Goal: Obtain resource: Download file/media

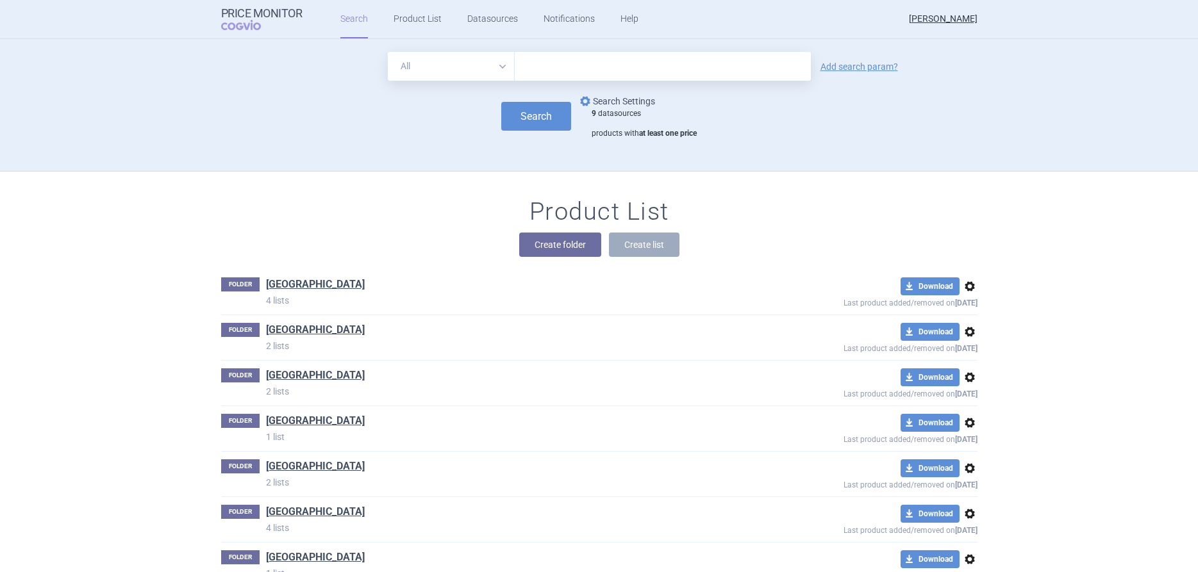
click at [598, 101] on link "options Search Settings" at bounding box center [617, 101] width 78 height 15
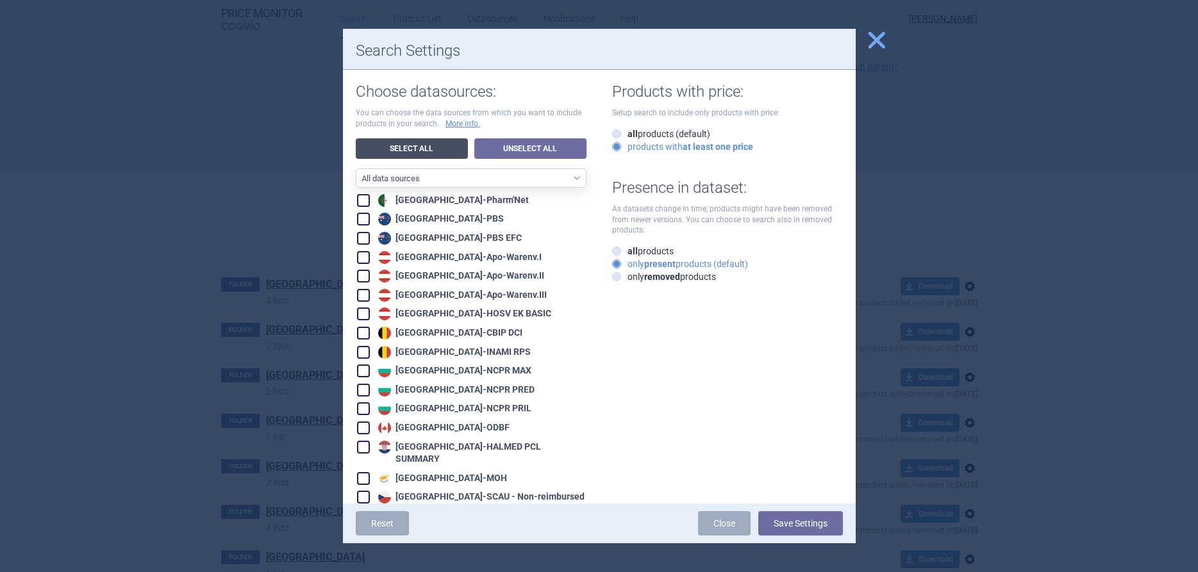
click at [380, 147] on link "Select All" at bounding box center [412, 148] width 112 height 21
checkbox input "true"
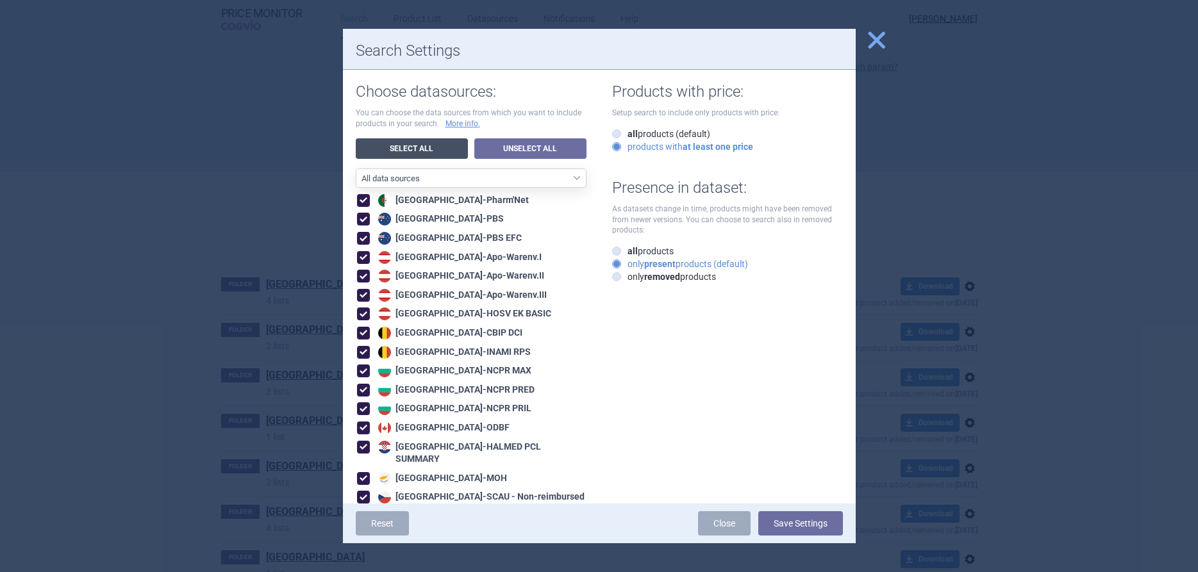
checkbox input "true"
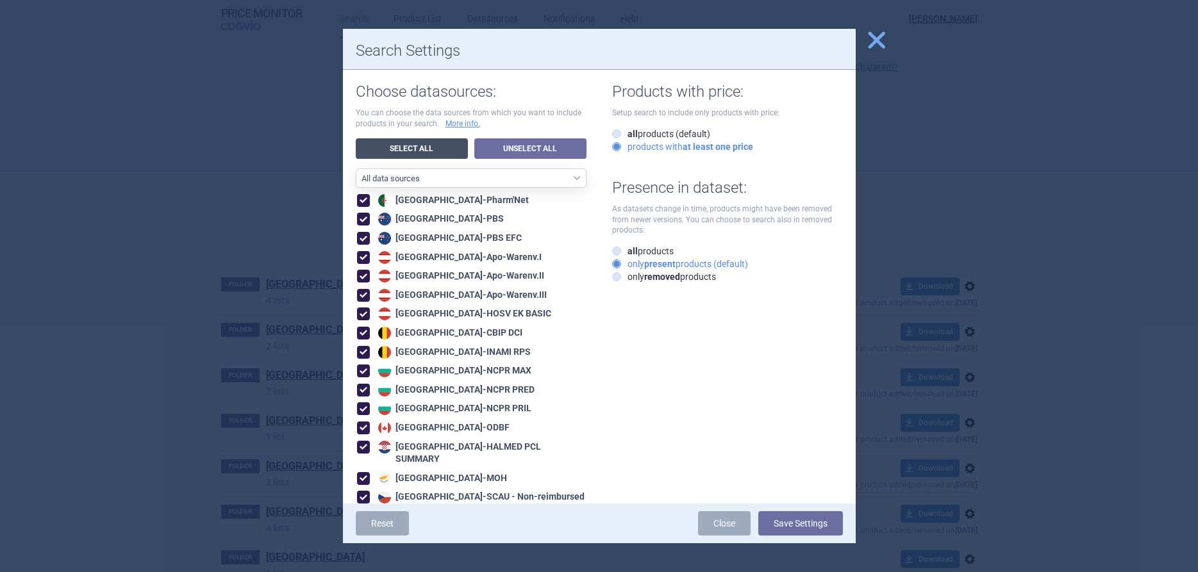
checkbox input "true"
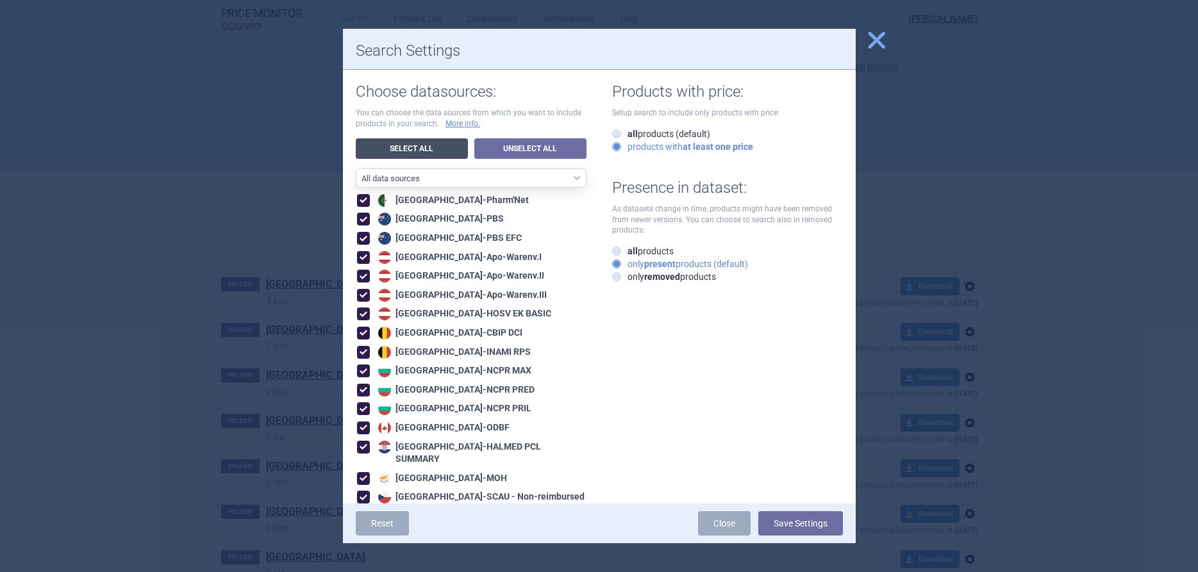
checkbox input "true"
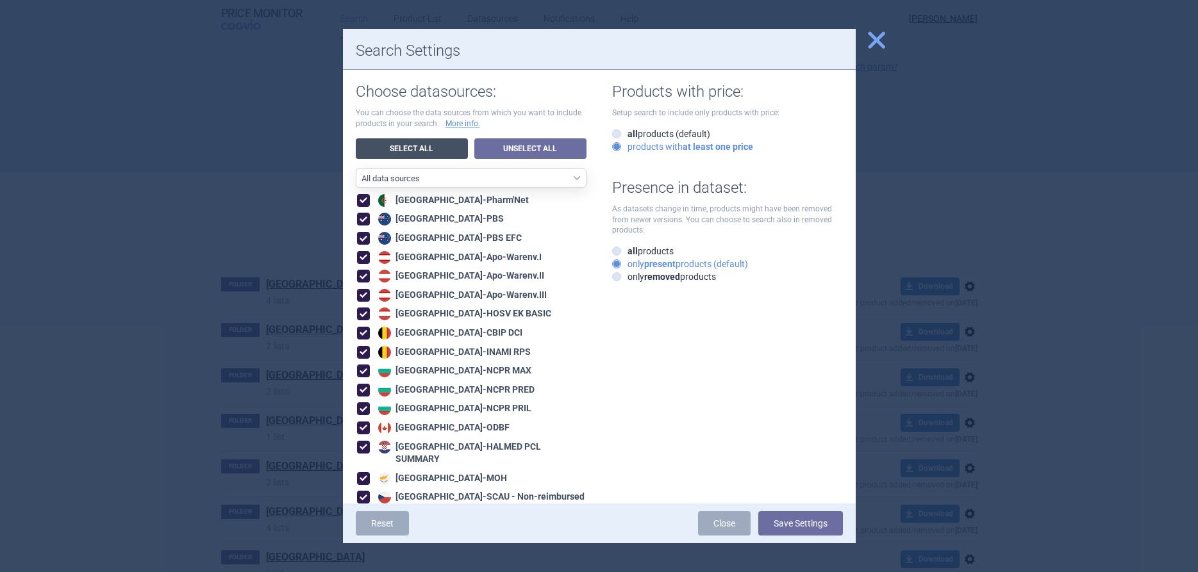
checkbox input "true"
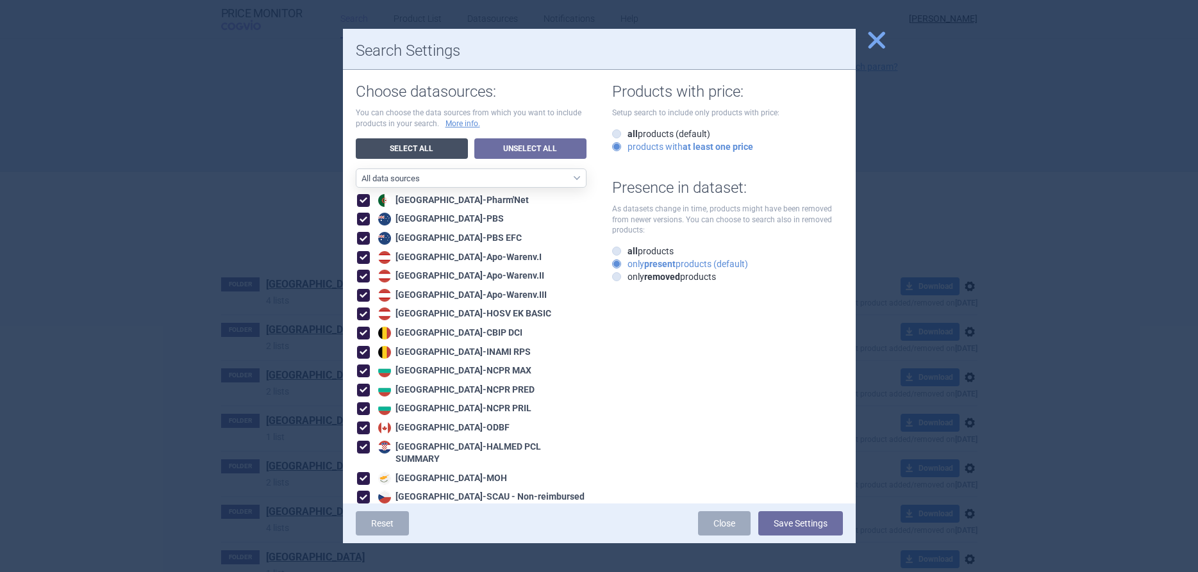
checkbox input "true"
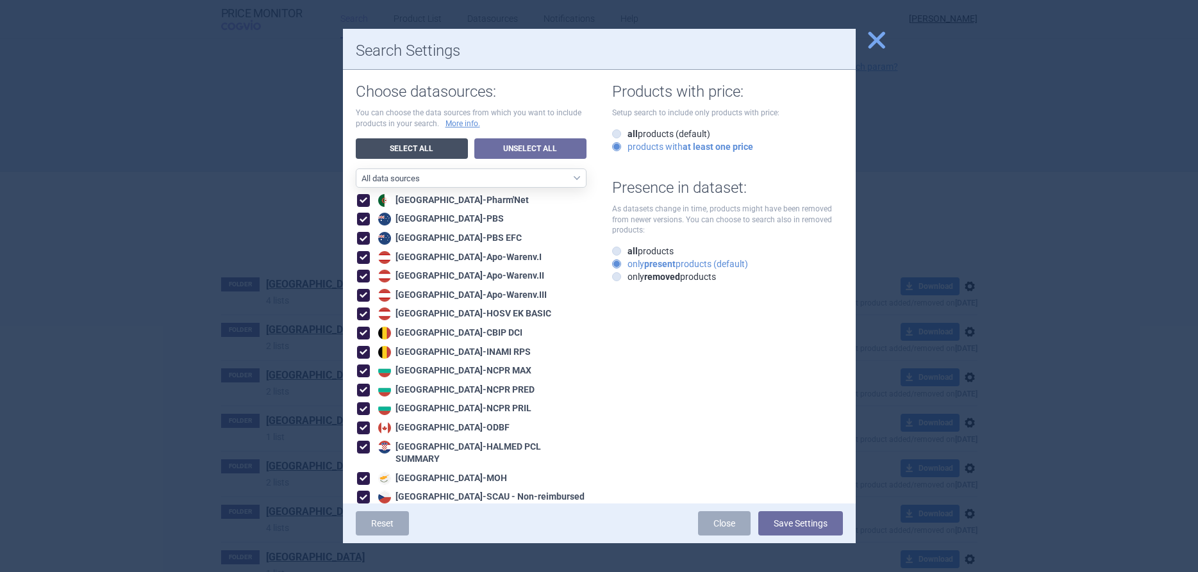
checkbox input "true"
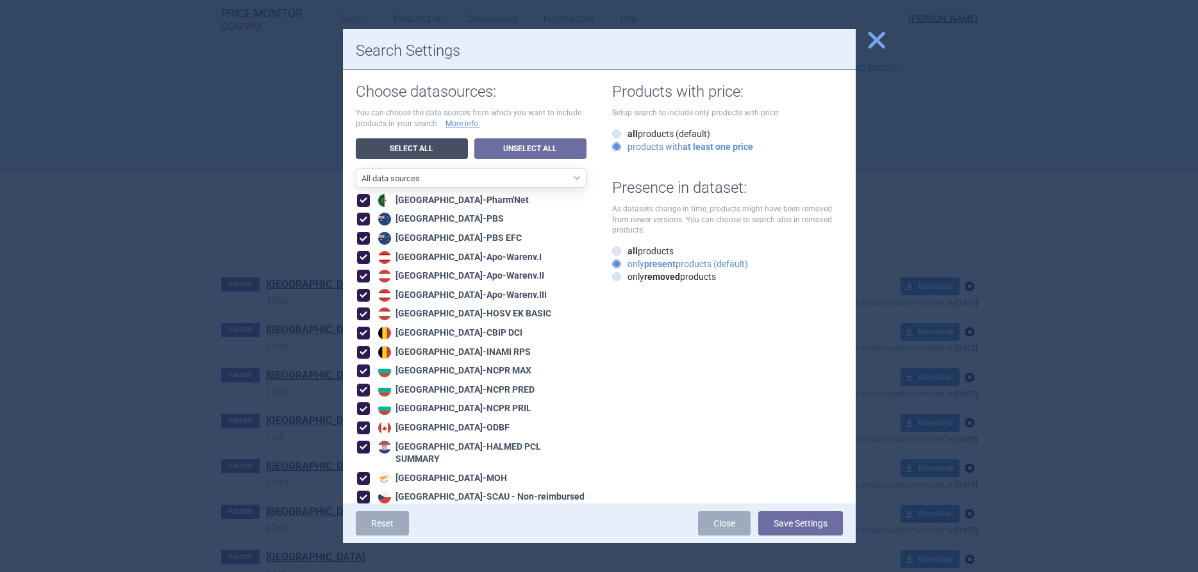
checkbox input "true"
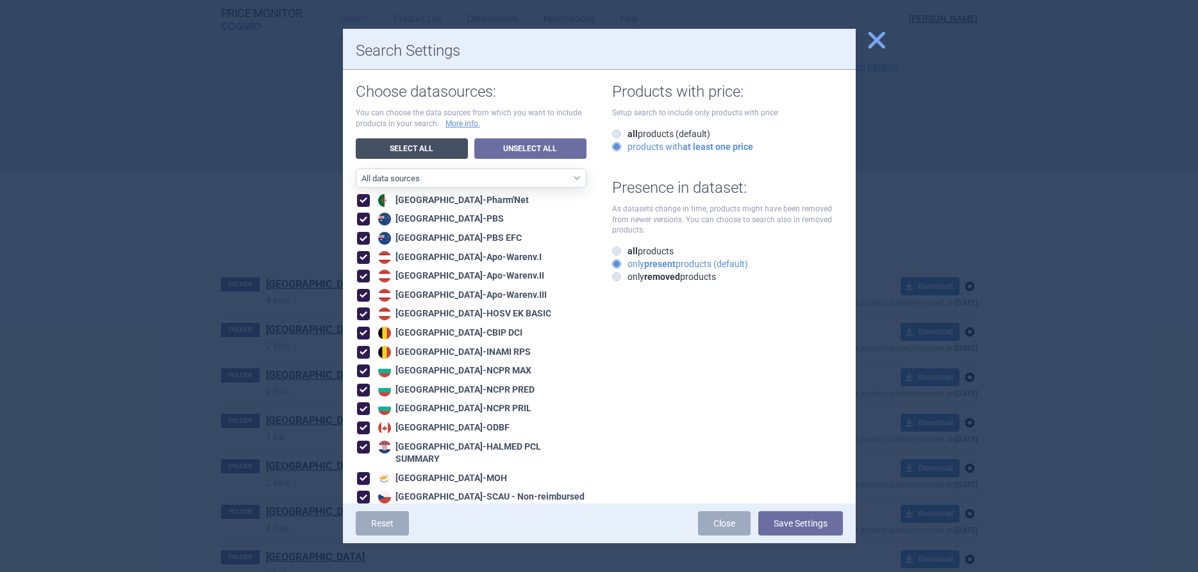
checkbox input "true"
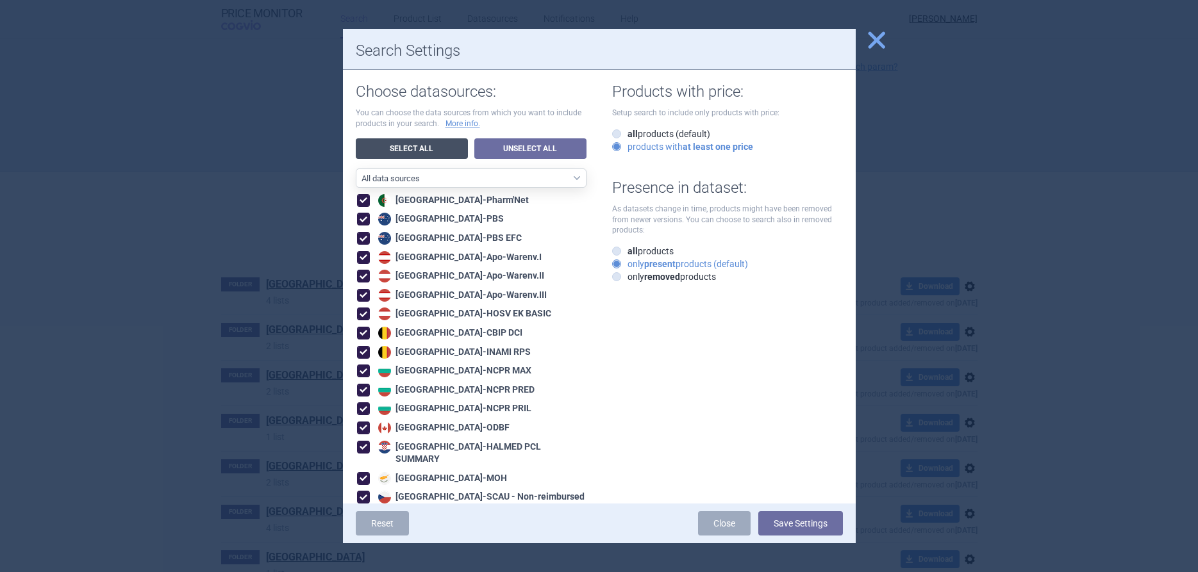
checkbox input "true"
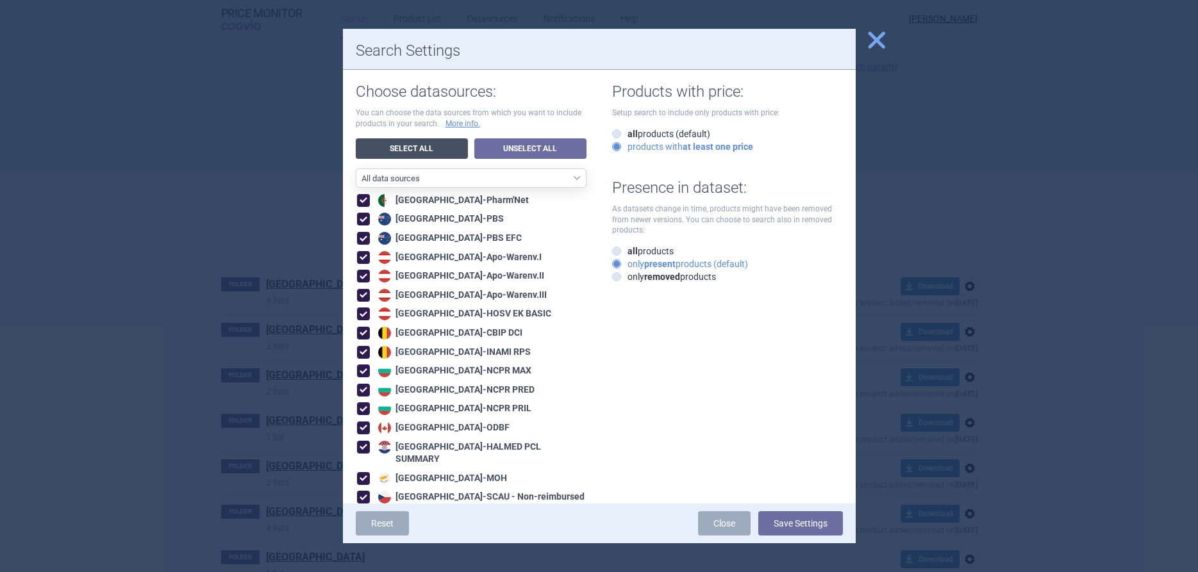
checkbox input "true"
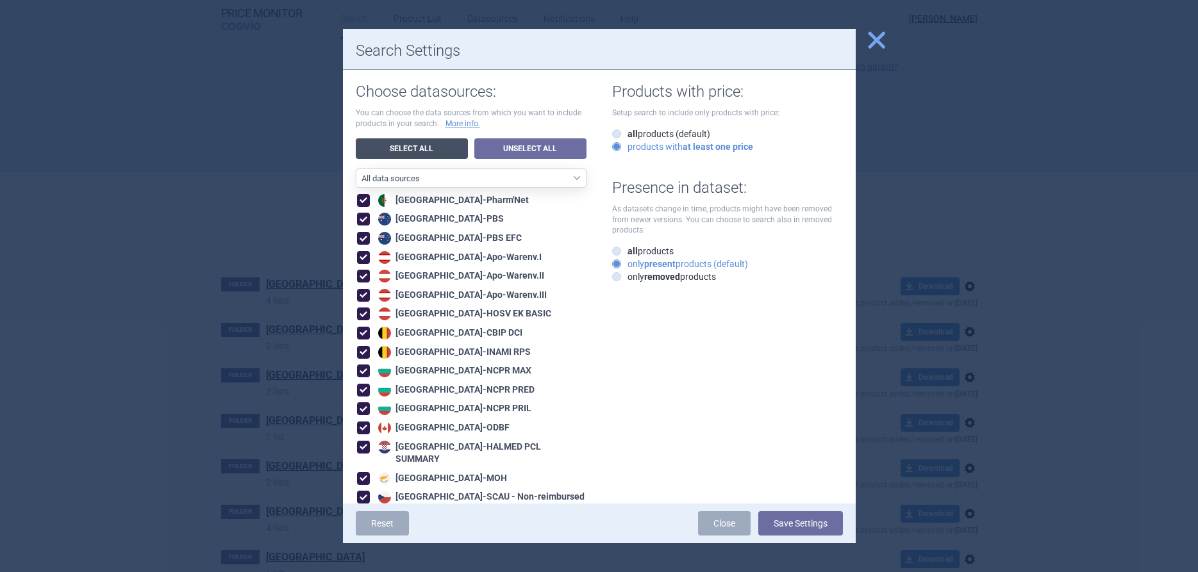
checkbox input "true"
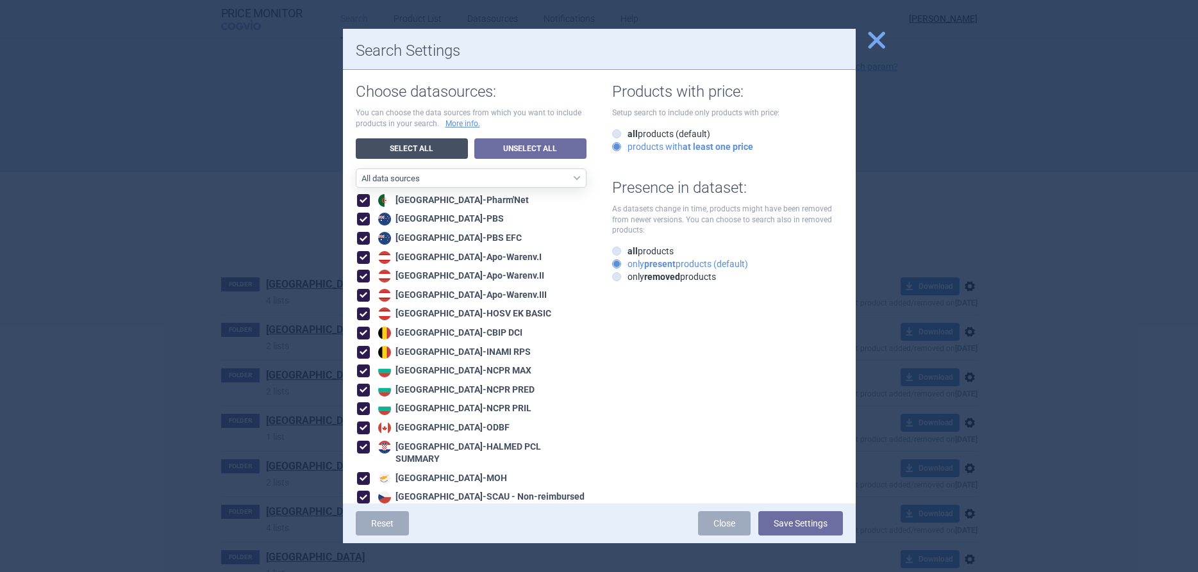
checkbox input "true"
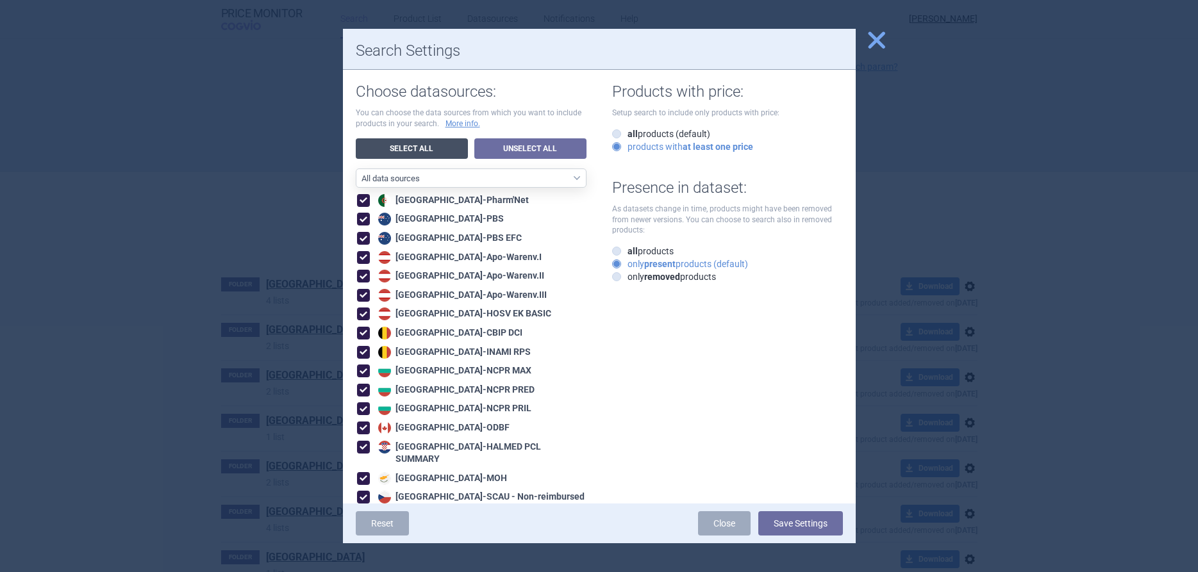
checkbox input "true"
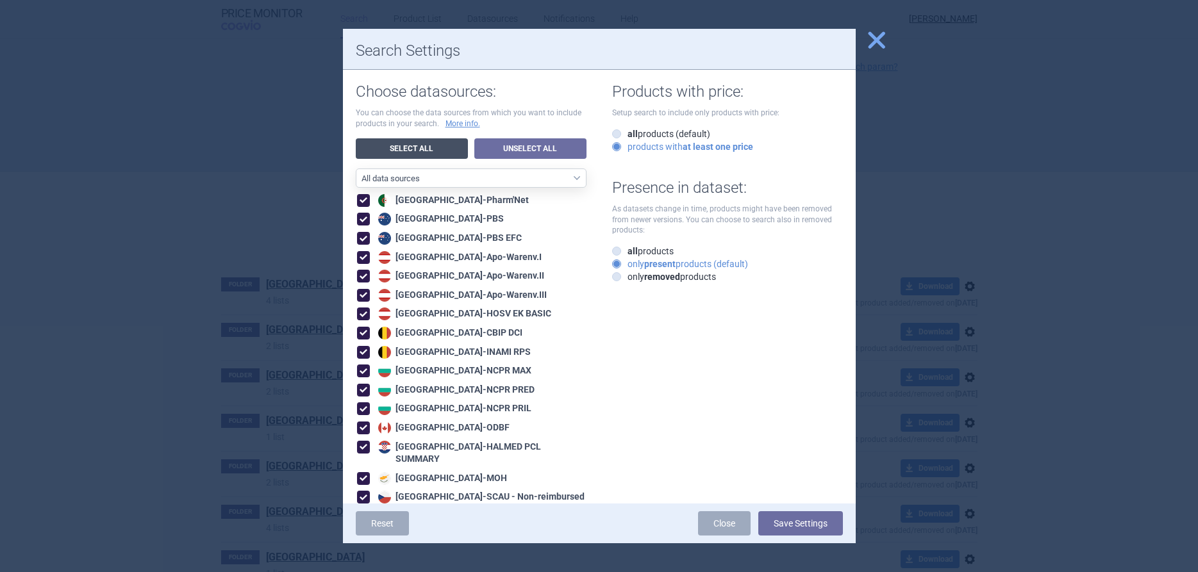
checkbox input "true"
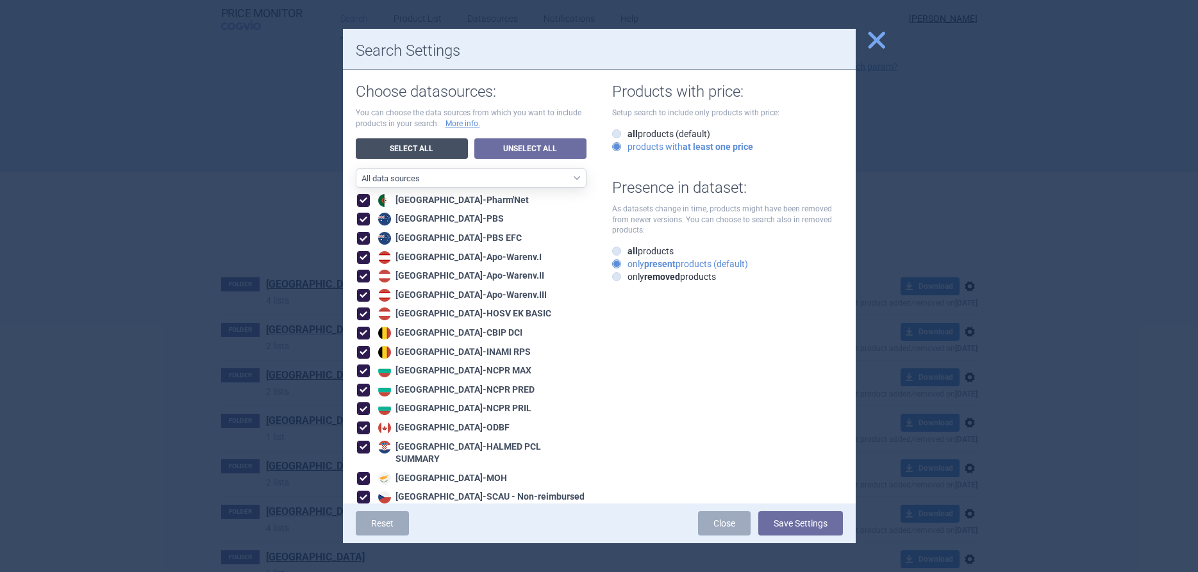
checkbox input "true"
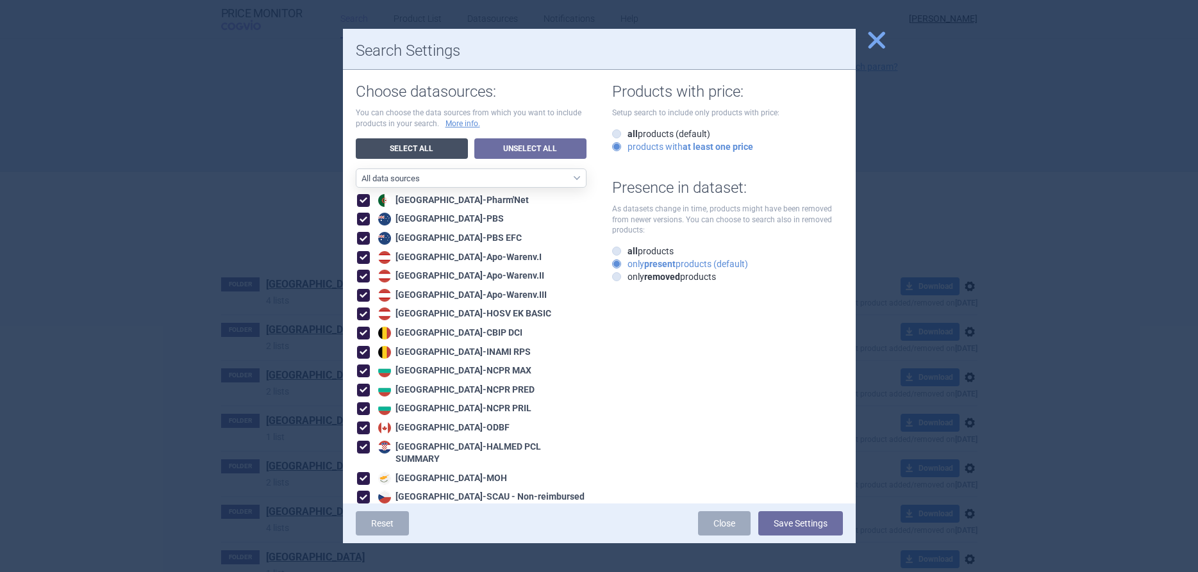
checkbox input "true"
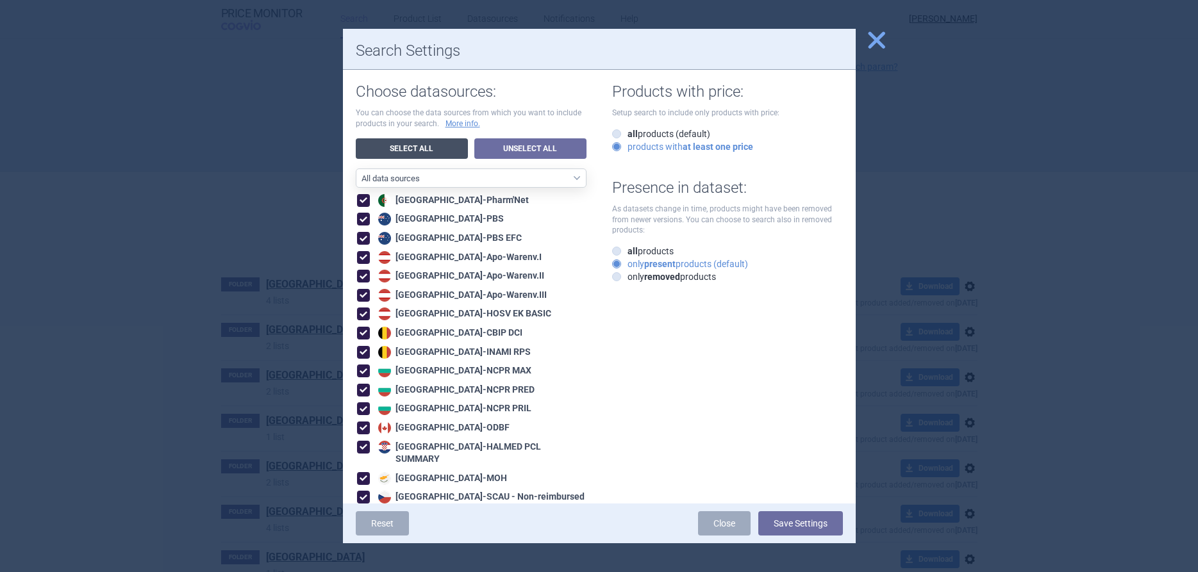
checkbox input "true"
click at [364, 197] on span at bounding box center [363, 200] width 13 height 13
checkbox input "false"
click at [362, 219] on span at bounding box center [363, 219] width 13 height 13
checkbox input "false"
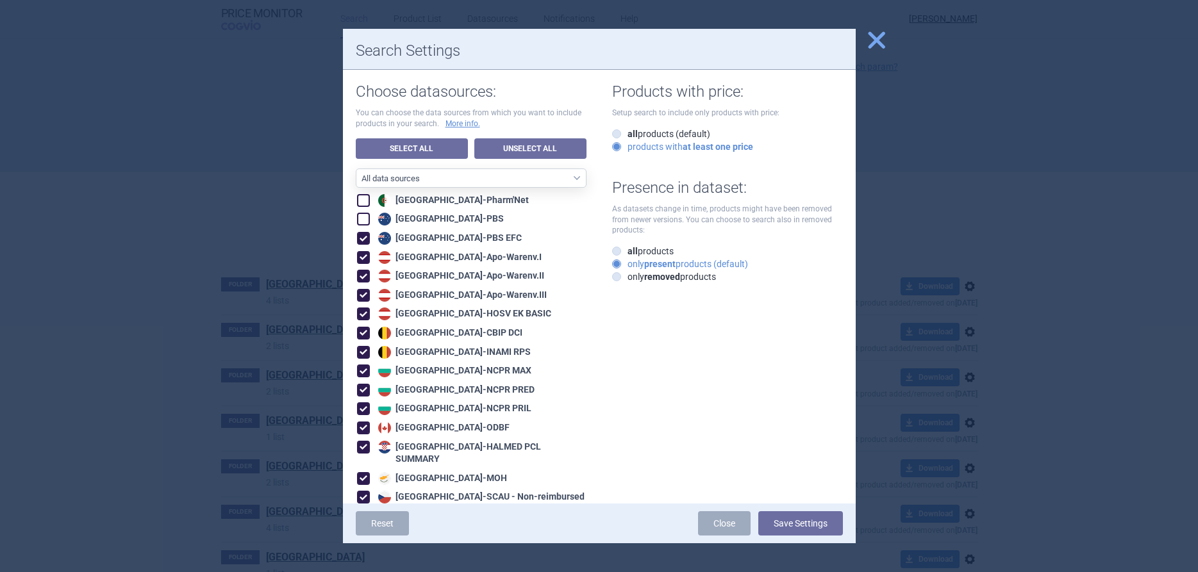
click at [360, 236] on span at bounding box center [363, 238] width 13 height 13
checkbox input "false"
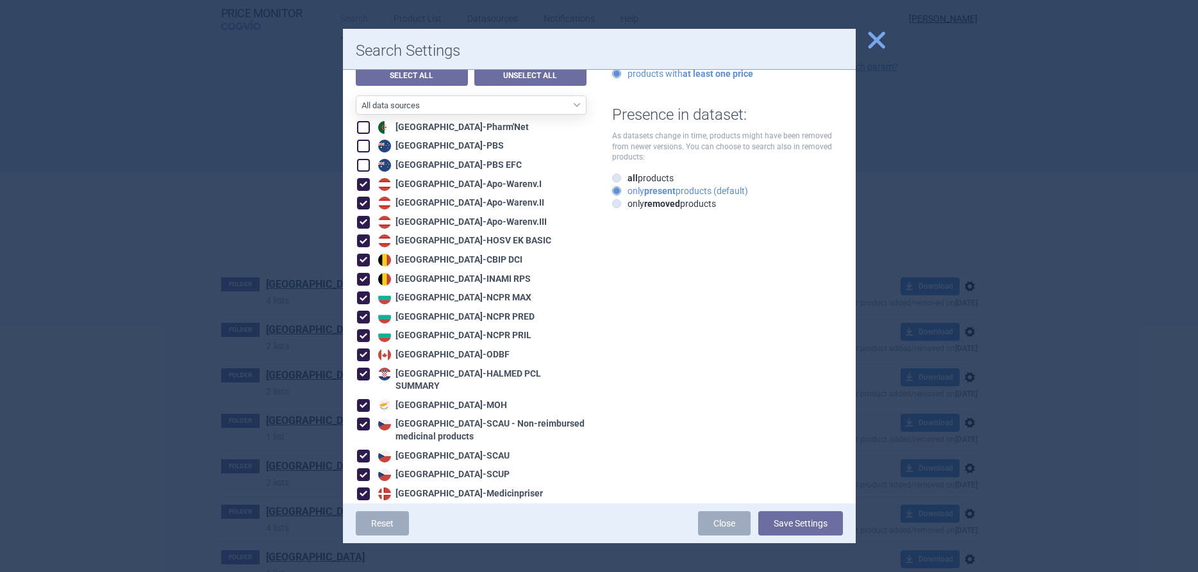
scroll to position [146, 0]
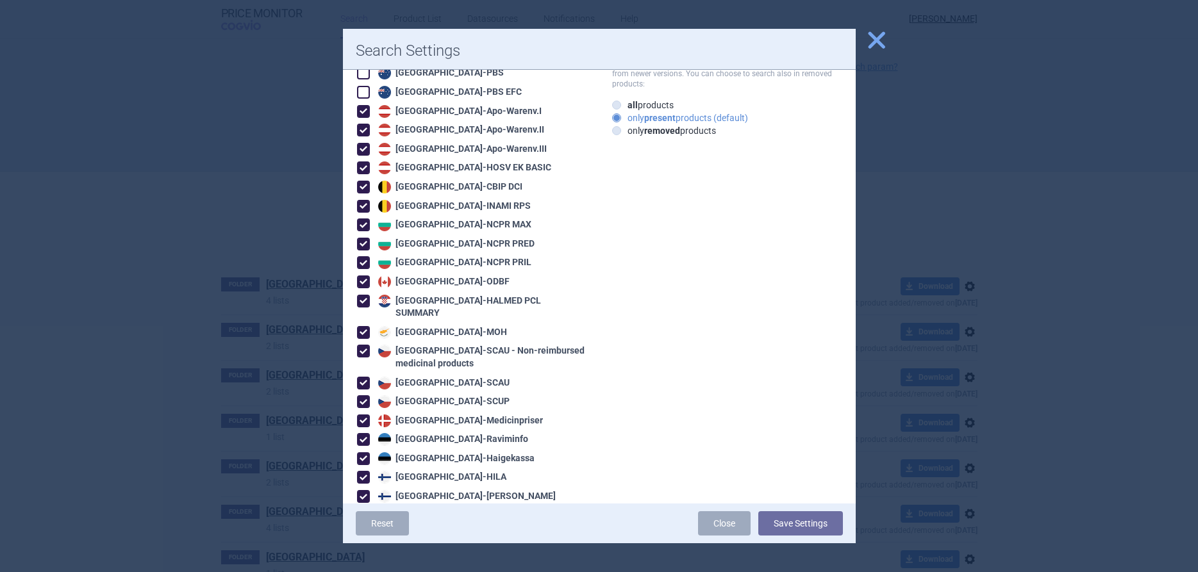
click at [364, 280] on span at bounding box center [363, 282] width 13 height 13
checkbox input "false"
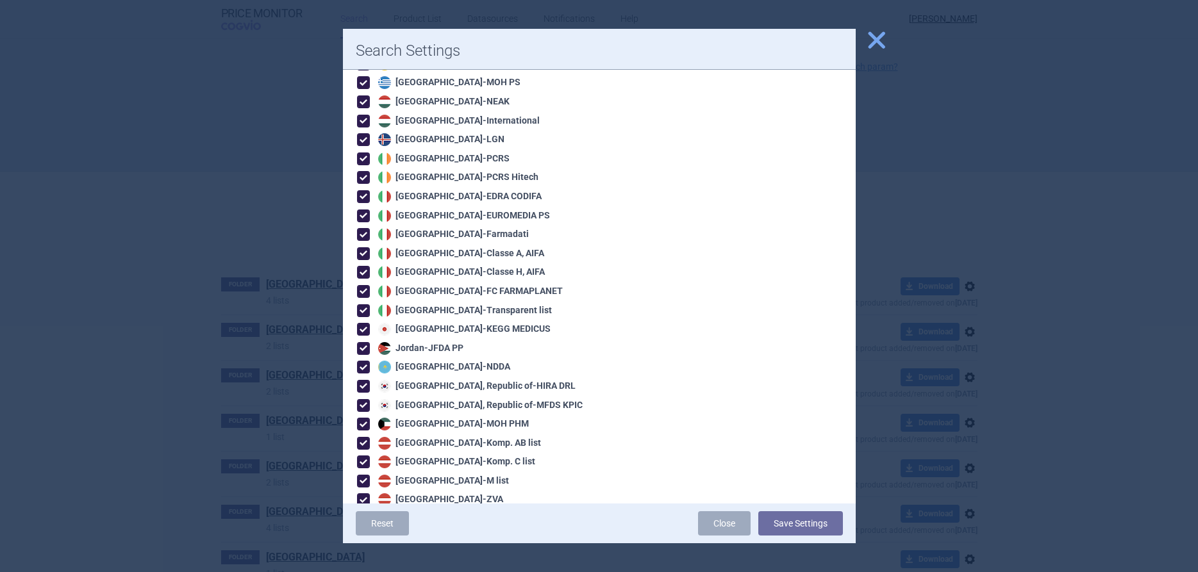
scroll to position [804, 0]
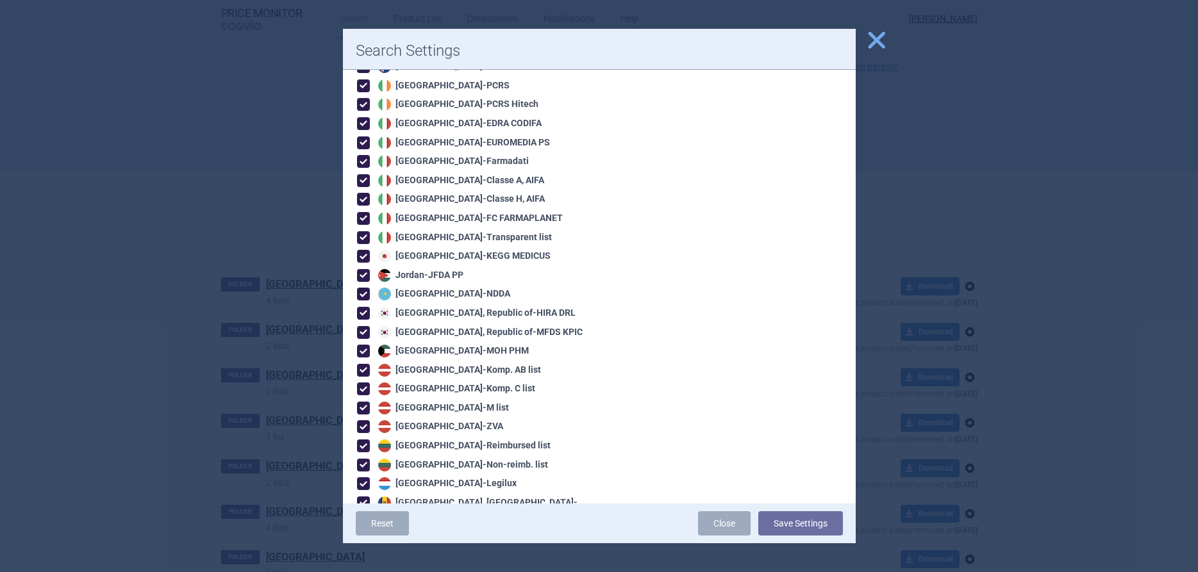
click at [363, 250] on span at bounding box center [363, 256] width 13 height 13
checkbox input "false"
click at [365, 269] on span at bounding box center [363, 275] width 13 height 13
checkbox input "false"
click at [362, 288] on span at bounding box center [363, 294] width 13 height 13
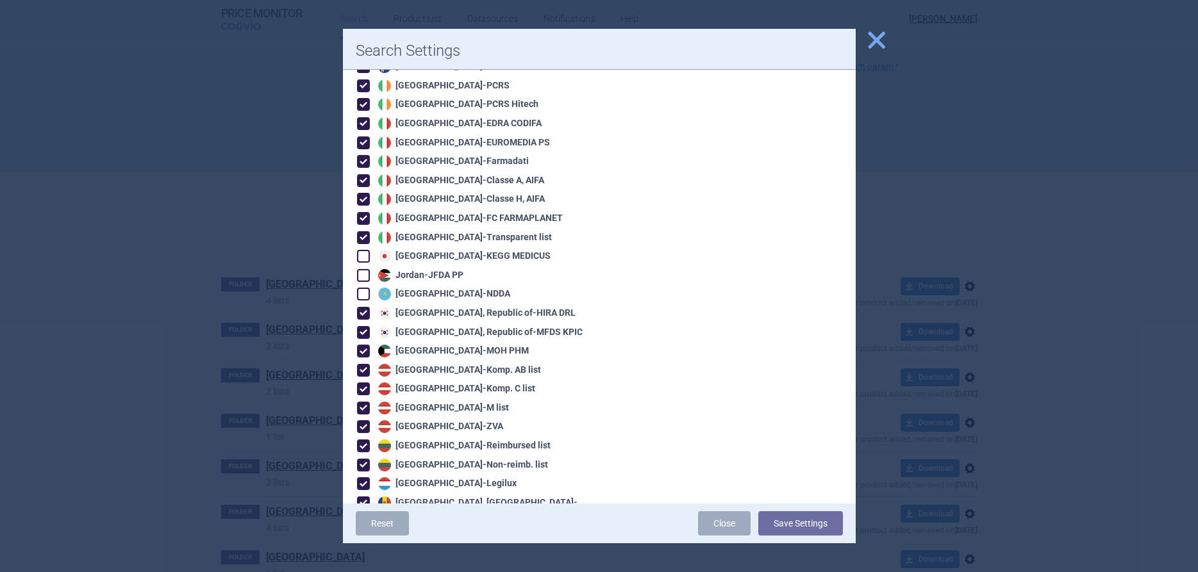
checkbox input "false"
click at [362, 307] on span at bounding box center [363, 313] width 13 height 13
checkbox input "false"
click at [360, 326] on span at bounding box center [363, 332] width 13 height 13
checkbox input "false"
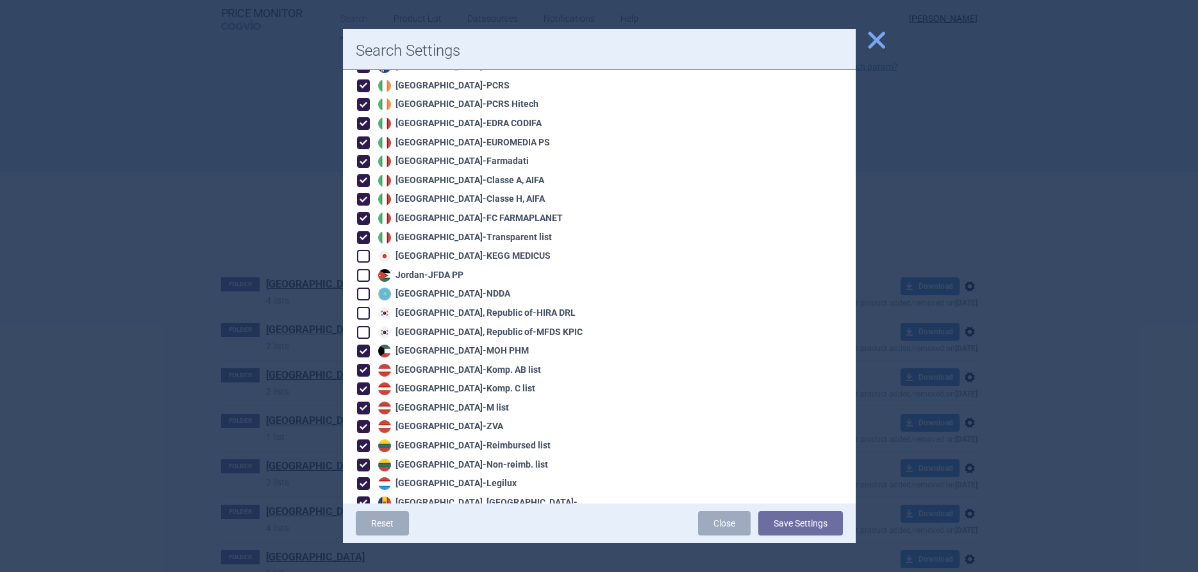
click at [363, 345] on span at bounding box center [363, 351] width 13 height 13
checkbox input "false"
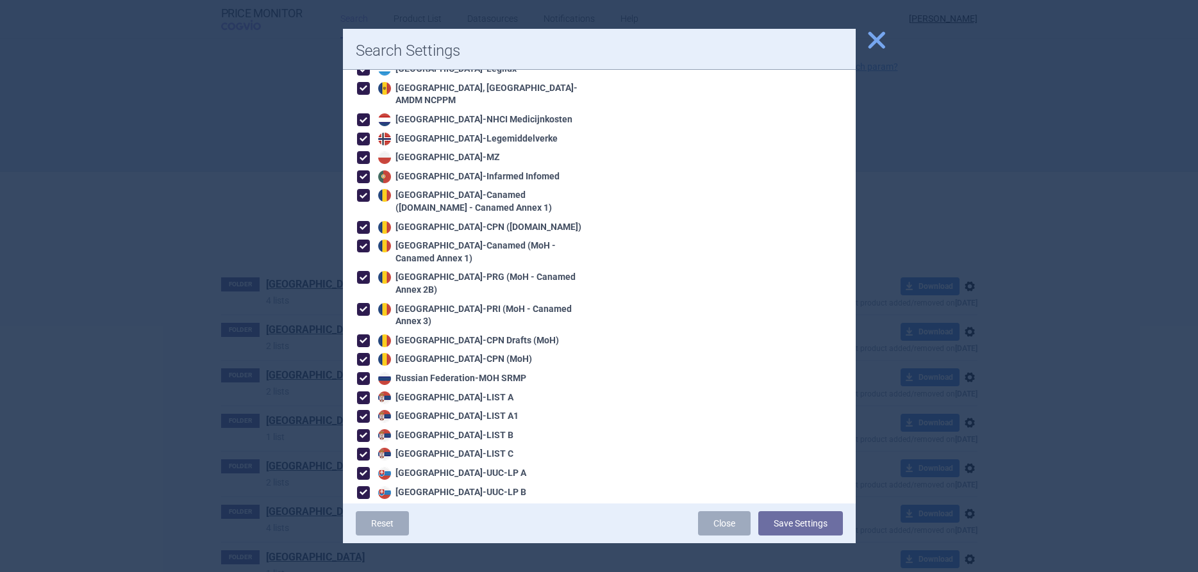
scroll to position [1242, 0]
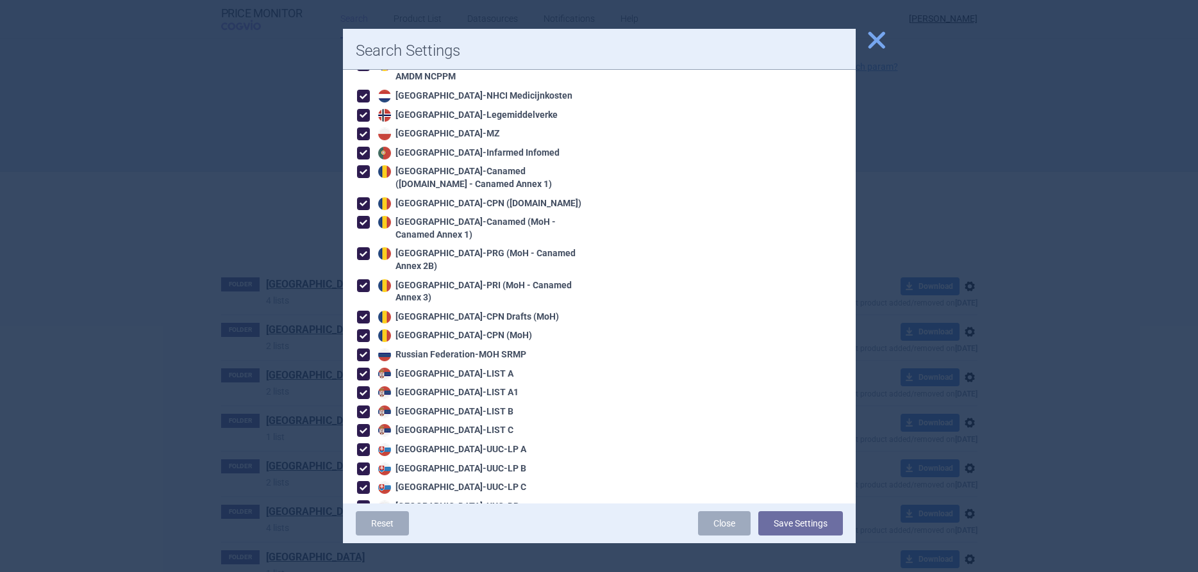
click at [363, 368] on span at bounding box center [363, 374] width 13 height 13
checkbox input "false"
click at [363, 387] on span at bounding box center [363, 393] width 13 height 13
checkbox input "false"
click at [363, 406] on span at bounding box center [363, 412] width 13 height 13
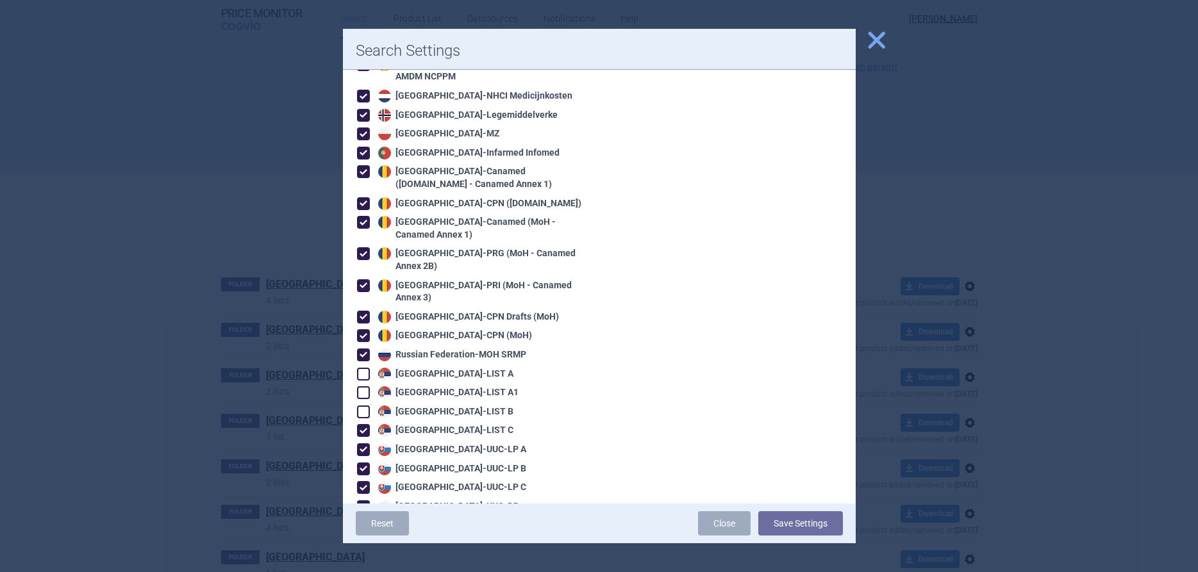
checkbox input "false"
click at [361, 424] on span at bounding box center [363, 430] width 13 height 13
checkbox input "false"
click at [360, 444] on span at bounding box center [363, 450] width 13 height 13
checkbox input "false"
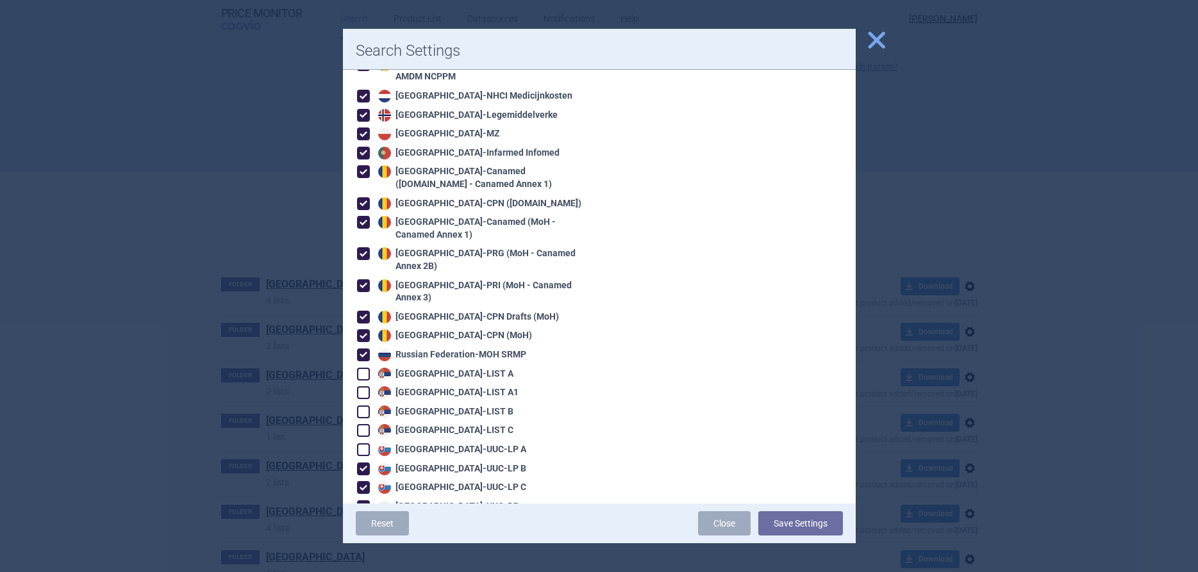
click at [365, 463] on span at bounding box center [363, 469] width 13 height 13
checkbox input "false"
click at [365, 481] on span at bounding box center [363, 487] width 13 height 13
checkbox input "false"
click at [365, 501] on span at bounding box center [363, 507] width 13 height 13
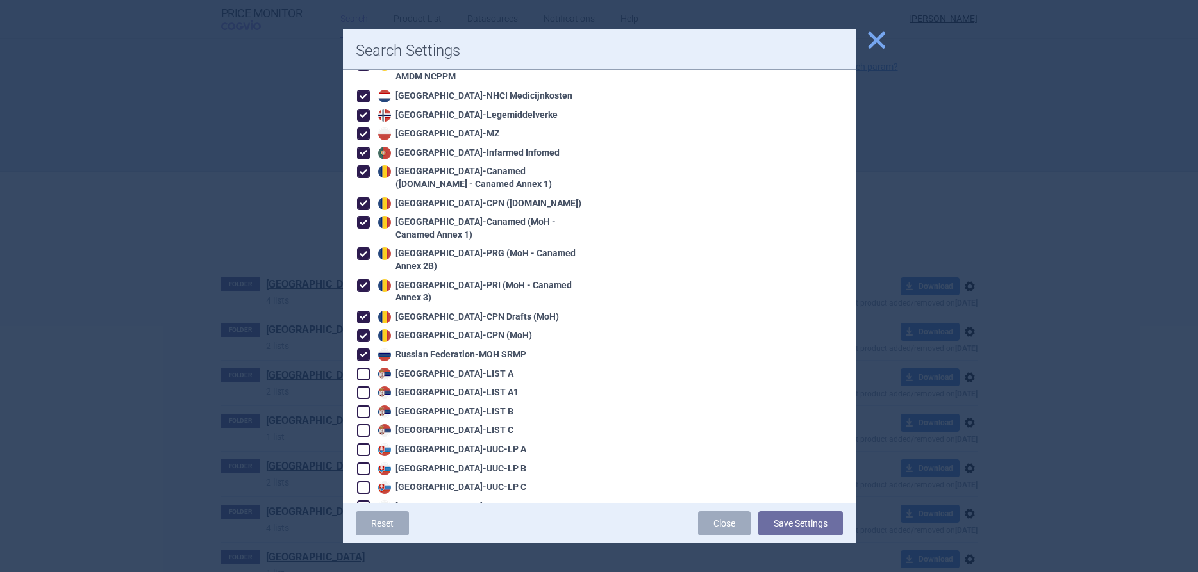
checkbox input "false"
click at [365, 519] on span at bounding box center [363, 525] width 13 height 13
checkbox input "false"
click at [363, 539] on span at bounding box center [363, 545] width 13 height 13
checkbox input "false"
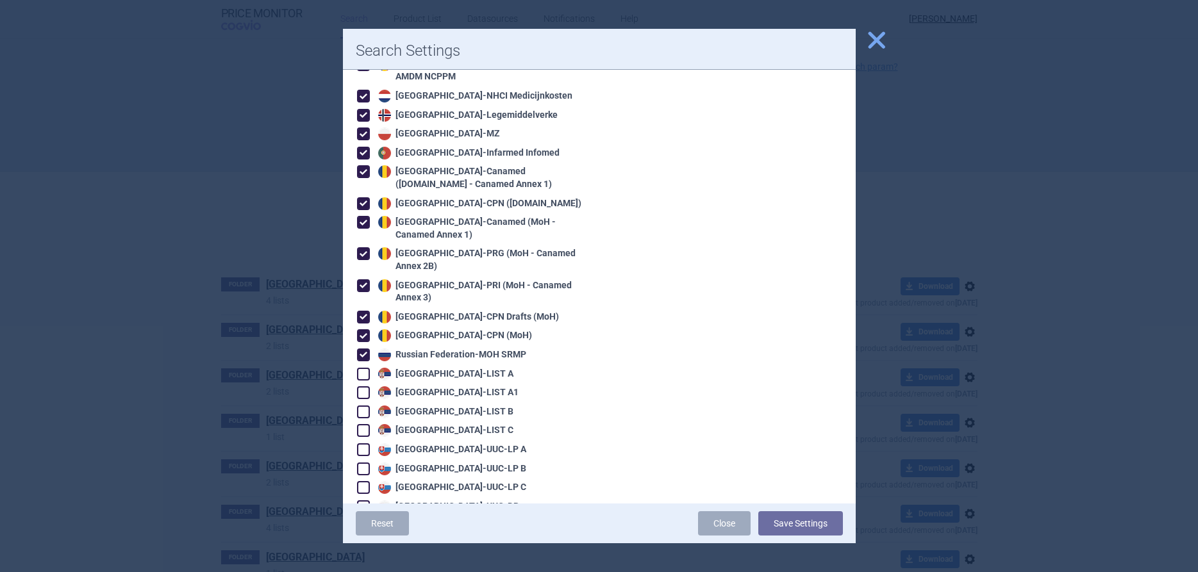
click at [367, 444] on span at bounding box center [363, 450] width 13 height 13
checkbox input "true"
click at [367, 463] on span at bounding box center [363, 469] width 13 height 13
checkbox input "true"
click at [362, 481] on span at bounding box center [363, 487] width 13 height 13
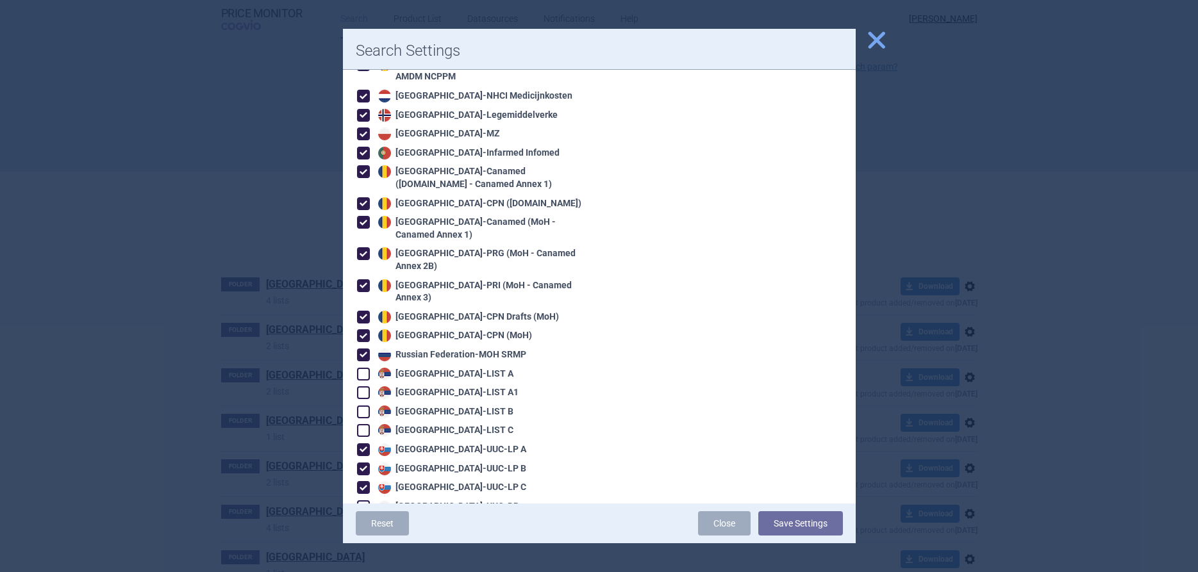
checkbox input "true"
click at [360, 501] on span at bounding box center [363, 507] width 13 height 13
checkbox input "true"
click at [364, 519] on span at bounding box center [363, 525] width 13 height 13
checkbox input "true"
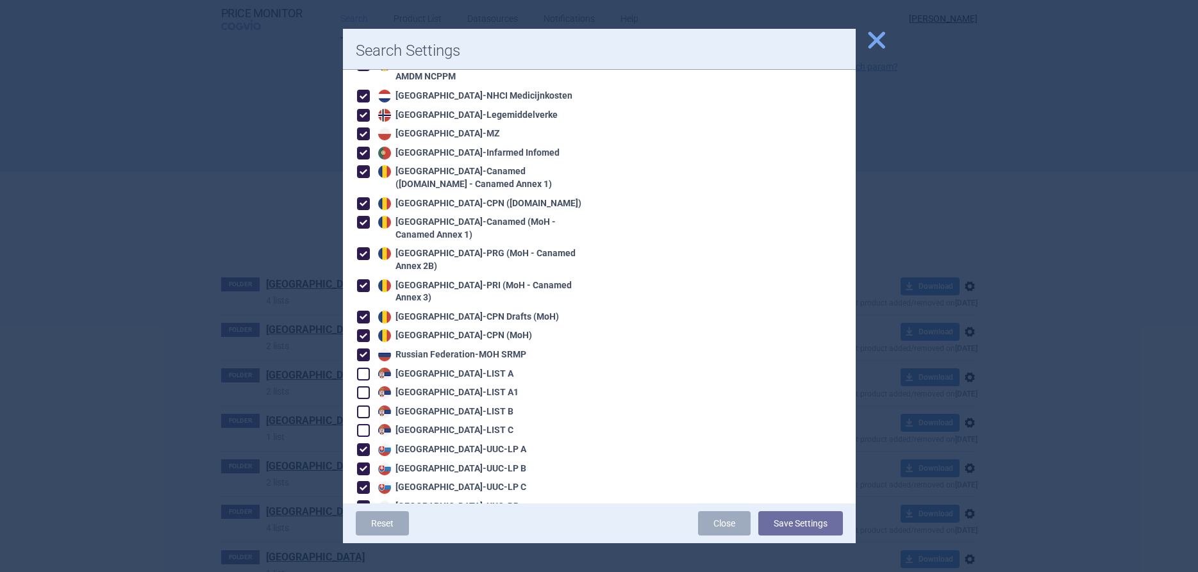
click at [363, 539] on span at bounding box center [363, 545] width 13 height 13
checkbox input "true"
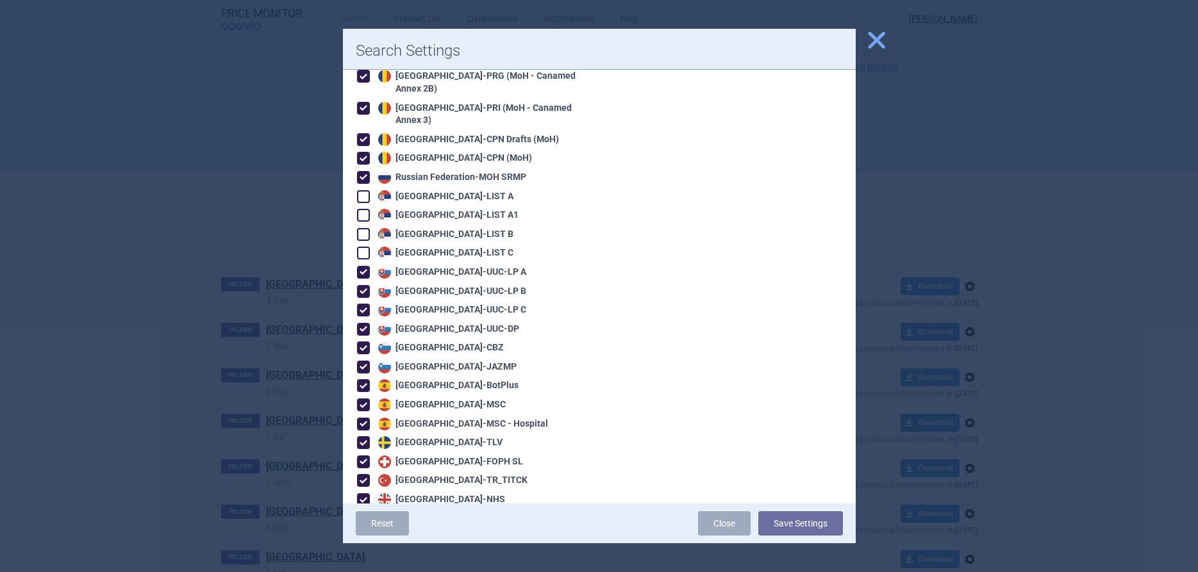
scroll to position [1462, 0]
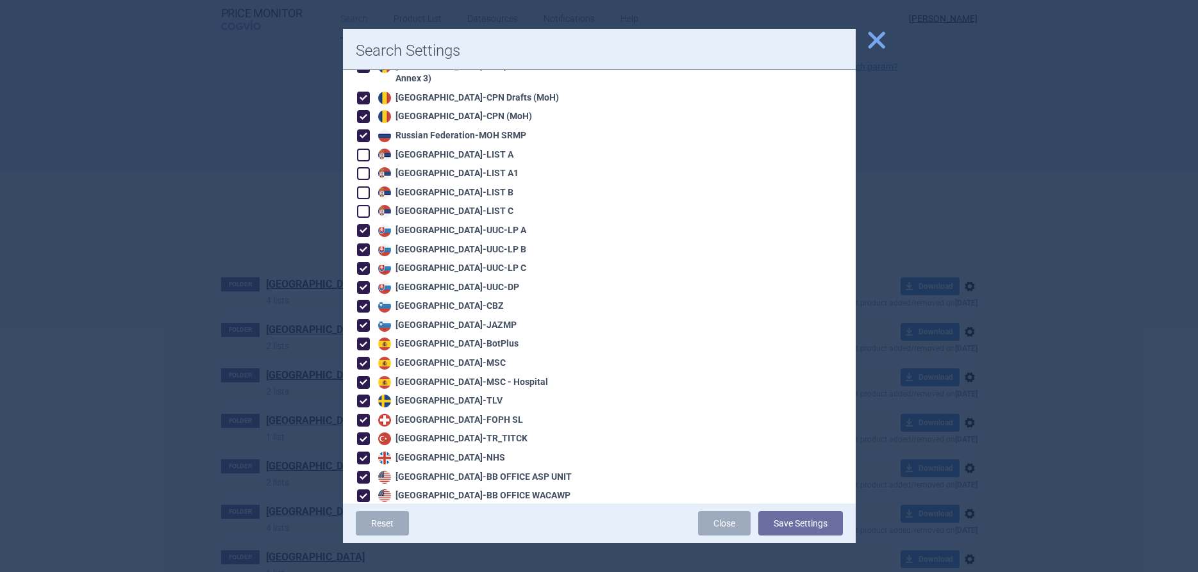
click at [363, 414] on span at bounding box center [363, 420] width 13 height 13
checkbox input "false"
click at [362, 433] on span at bounding box center [363, 439] width 13 height 13
checkbox input "false"
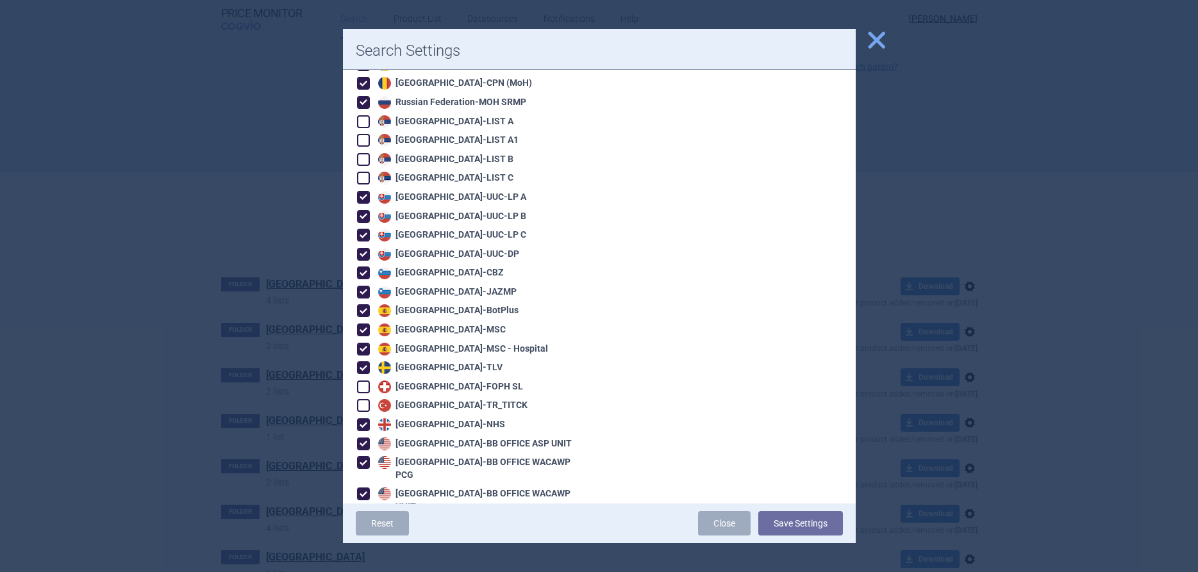
scroll to position [1512, 0]
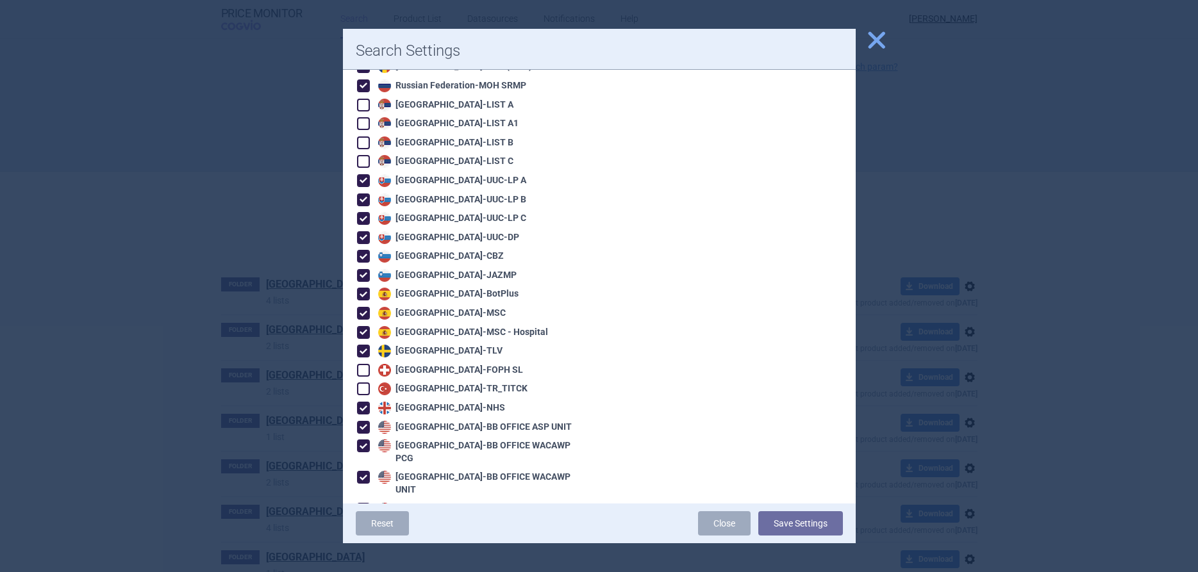
click at [360, 421] on span at bounding box center [363, 427] width 13 height 13
checkbox input "false"
click at [364, 440] on span at bounding box center [363, 446] width 13 height 13
checkbox input "false"
click at [366, 471] on span at bounding box center [363, 477] width 13 height 13
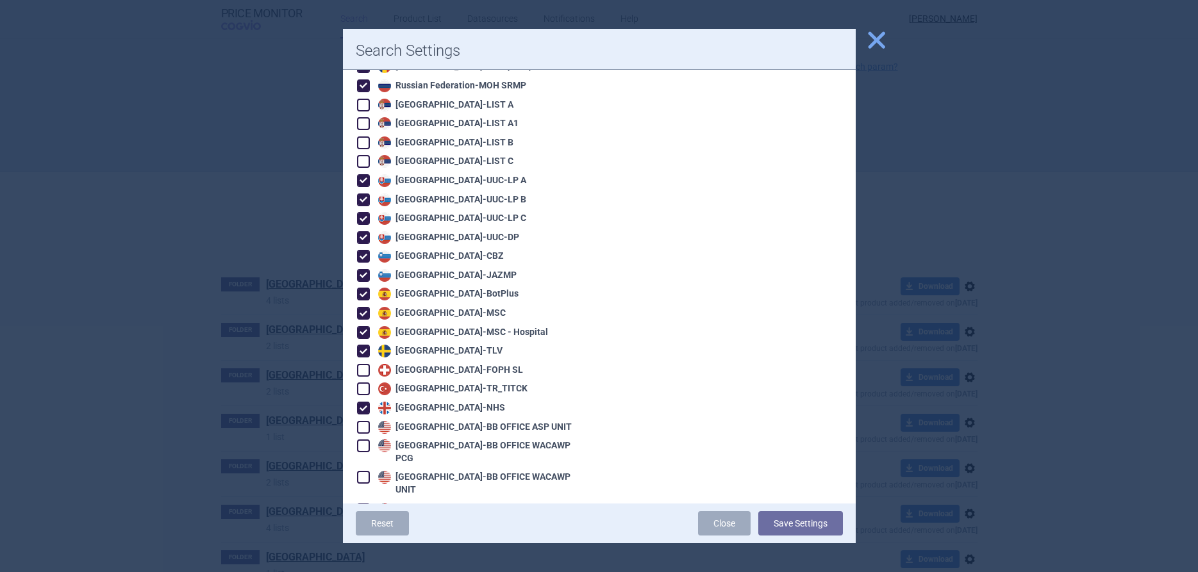
checkbox input "false"
click at [363, 503] on span at bounding box center [363, 509] width 13 height 13
checkbox input "false"
click at [362, 522] on span at bounding box center [363, 528] width 13 height 13
checkbox input "false"
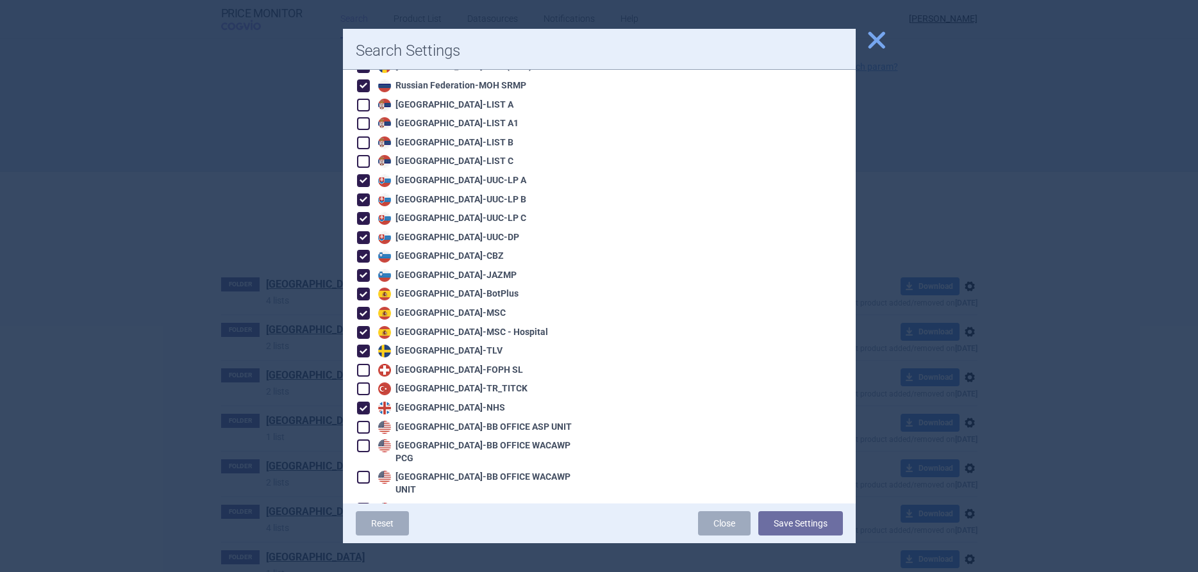
click at [361, 541] on span at bounding box center [363, 547] width 13 height 13
checkbox input "false"
click at [359, 560] on span at bounding box center [363, 566] width 13 height 13
checkbox input "false"
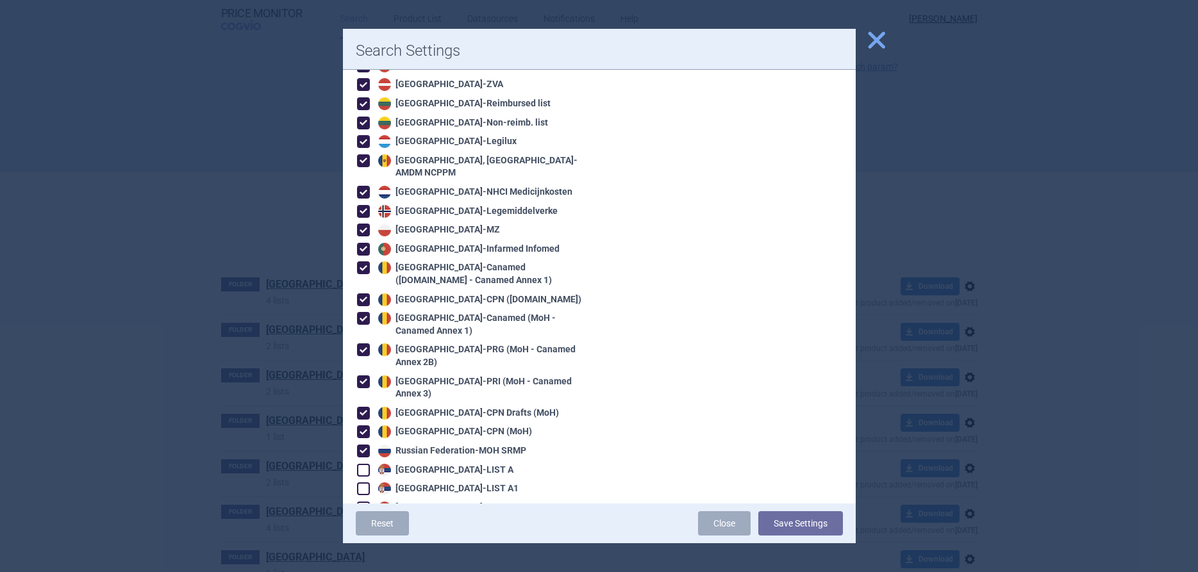
scroll to position [1000, 0]
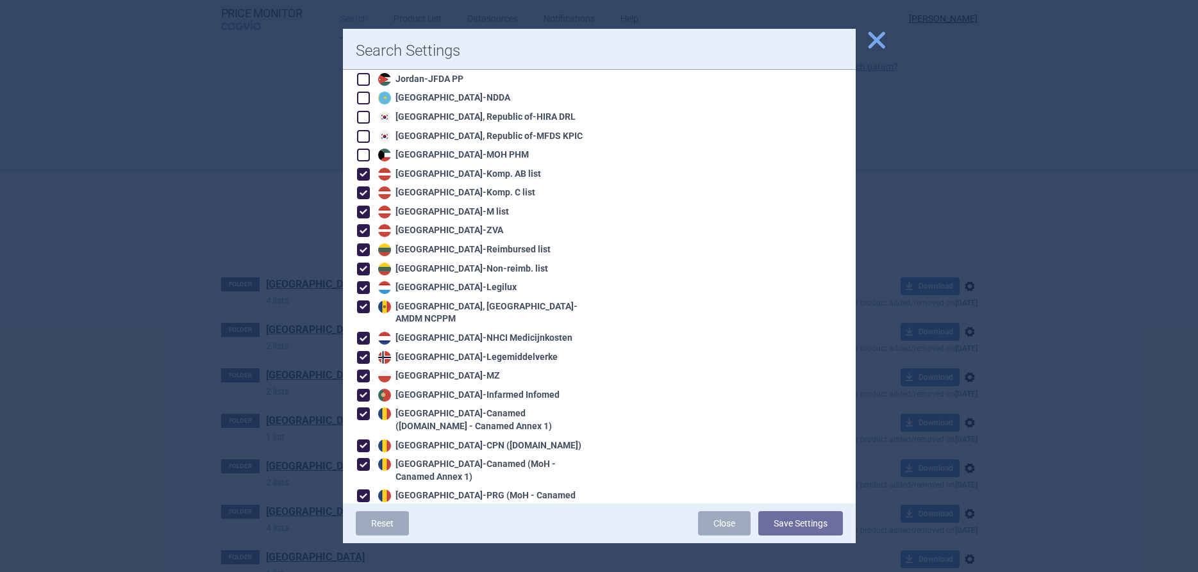
click at [360, 301] on span at bounding box center [363, 307] width 13 height 13
checkbox input "false"
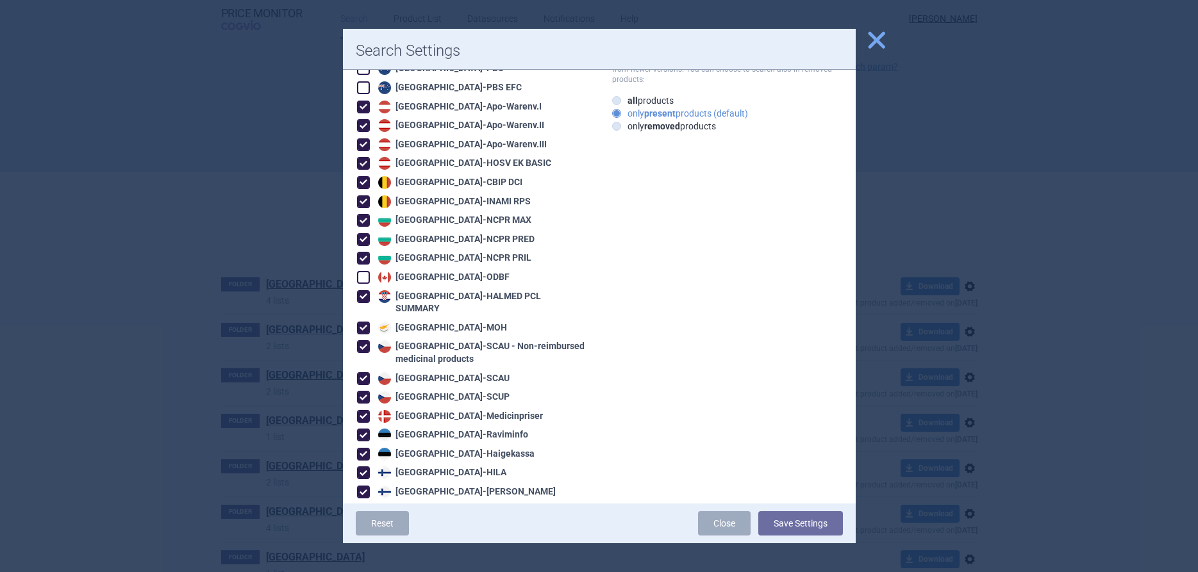
scroll to position [0, 0]
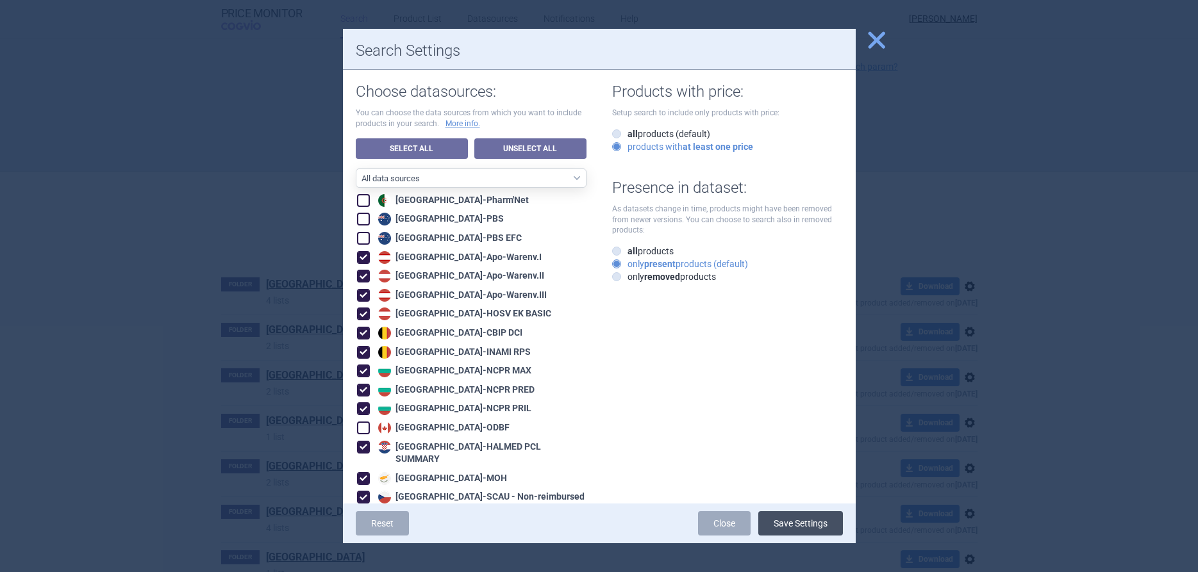
click at [791, 519] on button "Save Settings" at bounding box center [800, 524] width 85 height 24
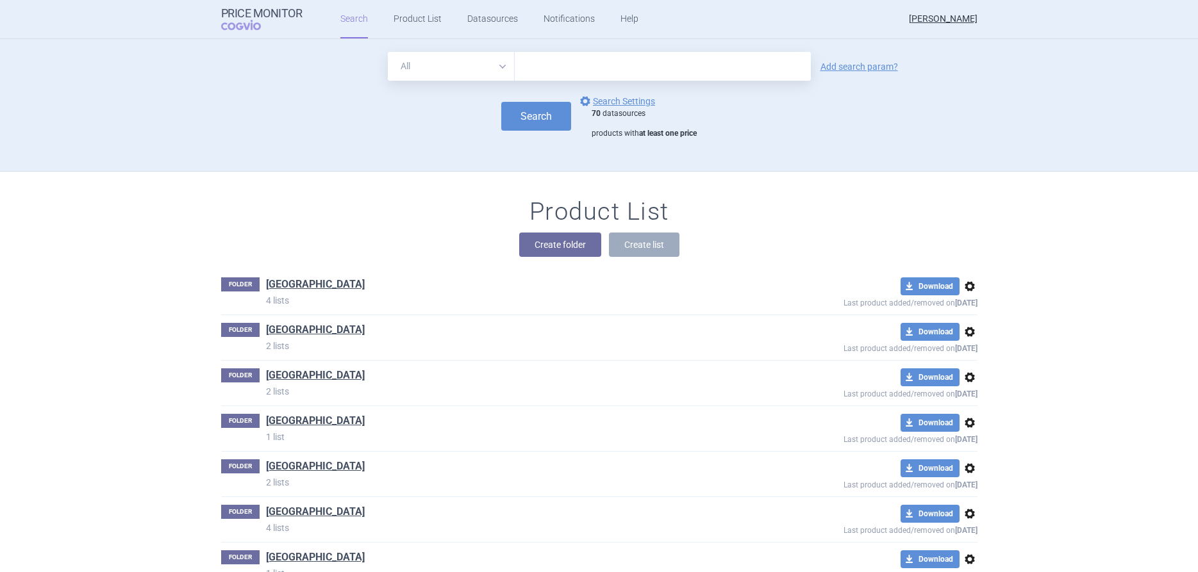
click at [537, 69] on input "text" at bounding box center [663, 66] width 296 height 29
type input "levolsupiride"
click at [549, 106] on button "Search" at bounding box center [536, 116] width 70 height 29
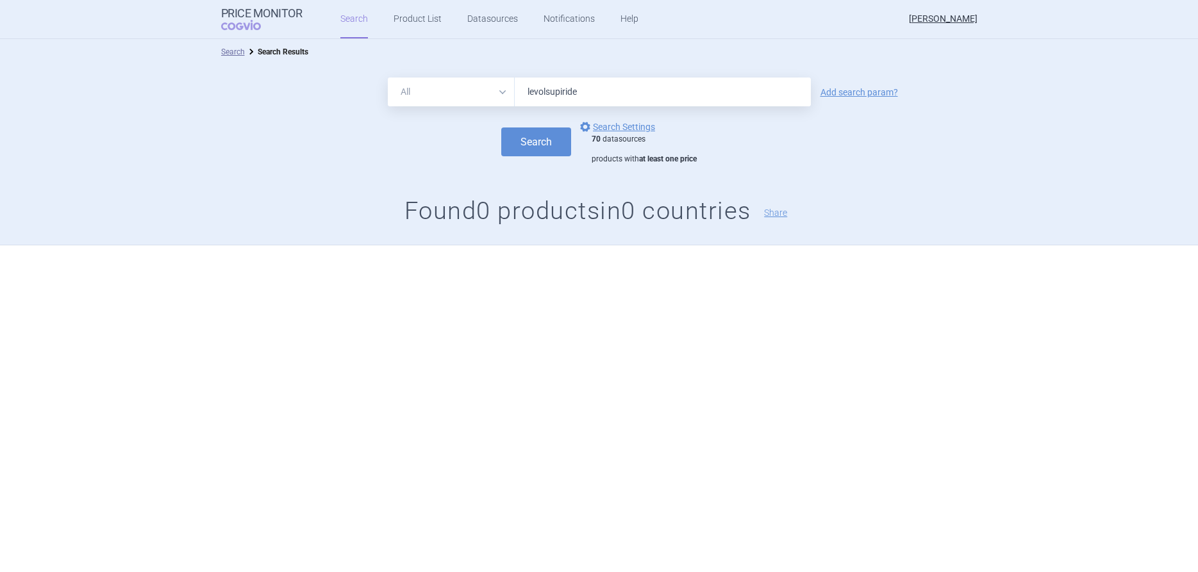
click at [388, 78] on select "All Brand Name ATC Company Active Substance Country Newer than" at bounding box center [451, 92] width 127 height 29
select select "activeSubstance"
click option "Active Substance" at bounding box center [0, 0] width 0 height 0
click at [544, 138] on button "Search" at bounding box center [536, 142] width 70 height 29
click at [590, 92] on input "levolsupiride" at bounding box center [663, 92] width 296 height 29
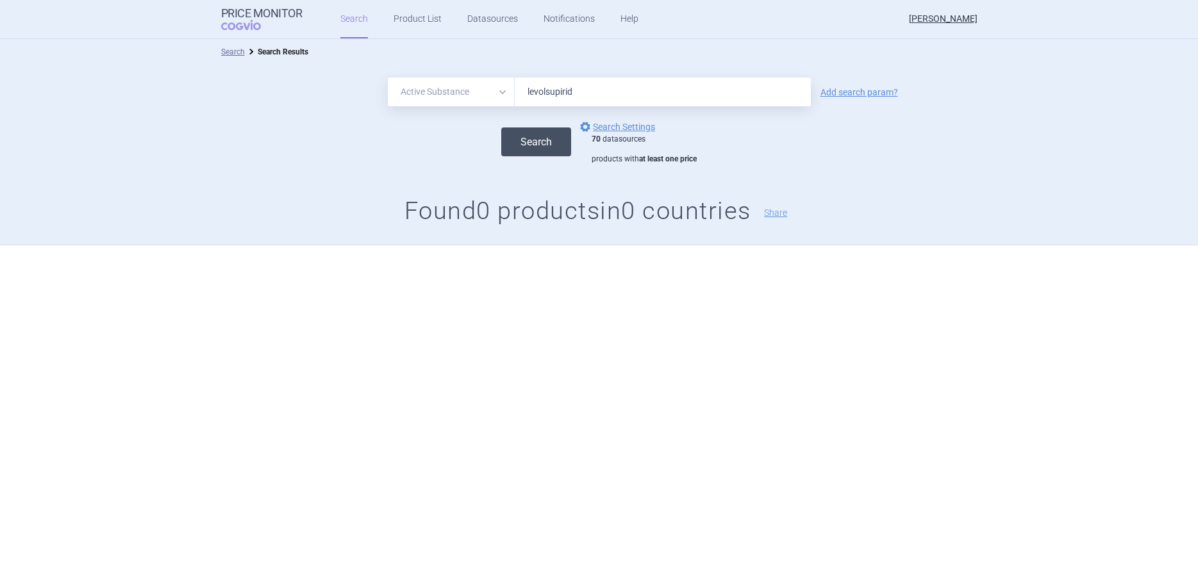
click at [547, 140] on button "Search" at bounding box center [536, 142] width 70 height 29
drag, startPoint x: 585, startPoint y: 90, endPoint x: 576, endPoint y: 92, distance: 8.6
click at [576, 92] on input "levolsupirid" at bounding box center [663, 92] width 296 height 29
click at [555, 89] on input "levolsupirid" at bounding box center [663, 92] width 296 height 29
click at [534, 142] on button "Search" at bounding box center [536, 142] width 70 height 29
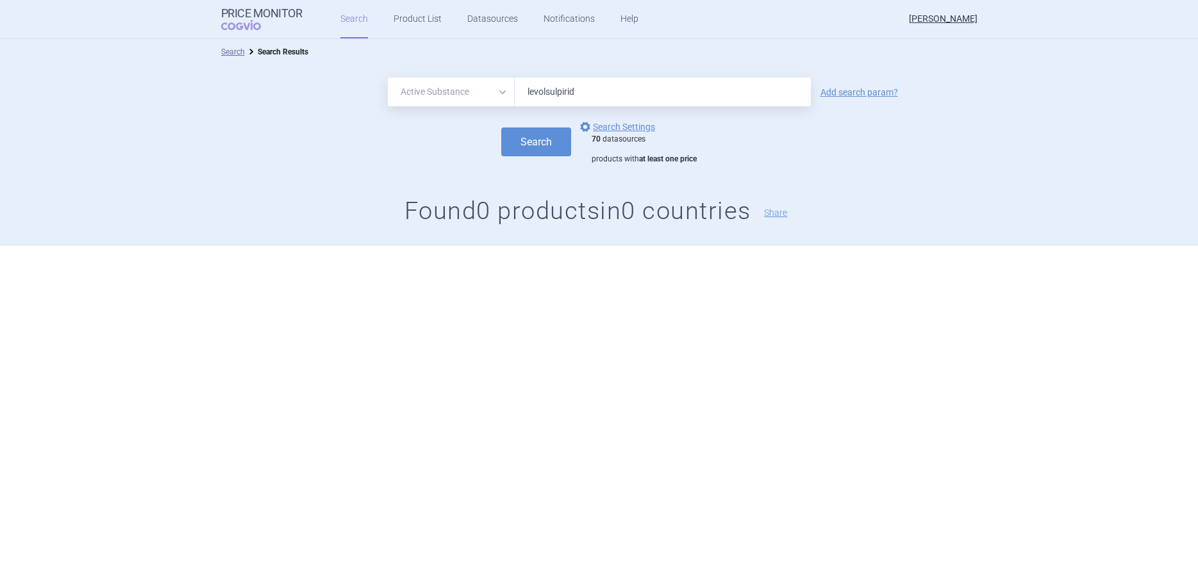
click at [545, 93] on input "levolsulpirid" at bounding box center [663, 92] width 296 height 29
type input "levosulpirid"
click at [501, 128] on button "Search" at bounding box center [536, 142] width 70 height 29
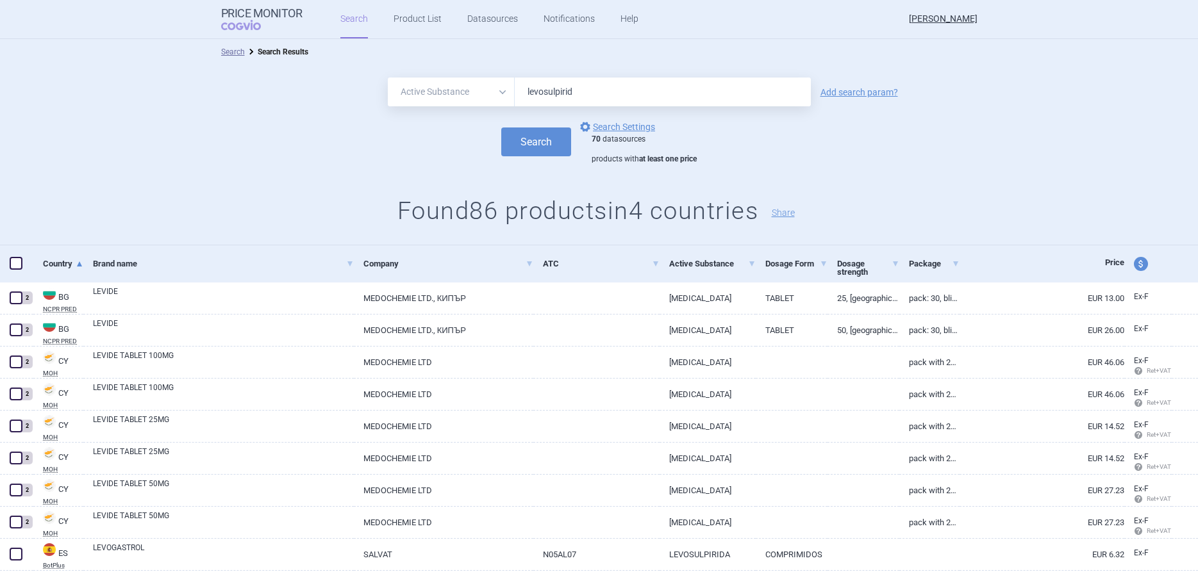
click at [388, 78] on select "All Brand Name ATC Company Active Substance Country Newer than" at bounding box center [451, 92] width 127 height 29
select select "atc"
click option "ATC" at bounding box center [0, 0] width 0 height 0
drag, startPoint x: 588, startPoint y: 85, endPoint x: 511, endPoint y: 74, distance: 77.7
click at [515, 78] on input "levosulpirid" at bounding box center [663, 92] width 296 height 29
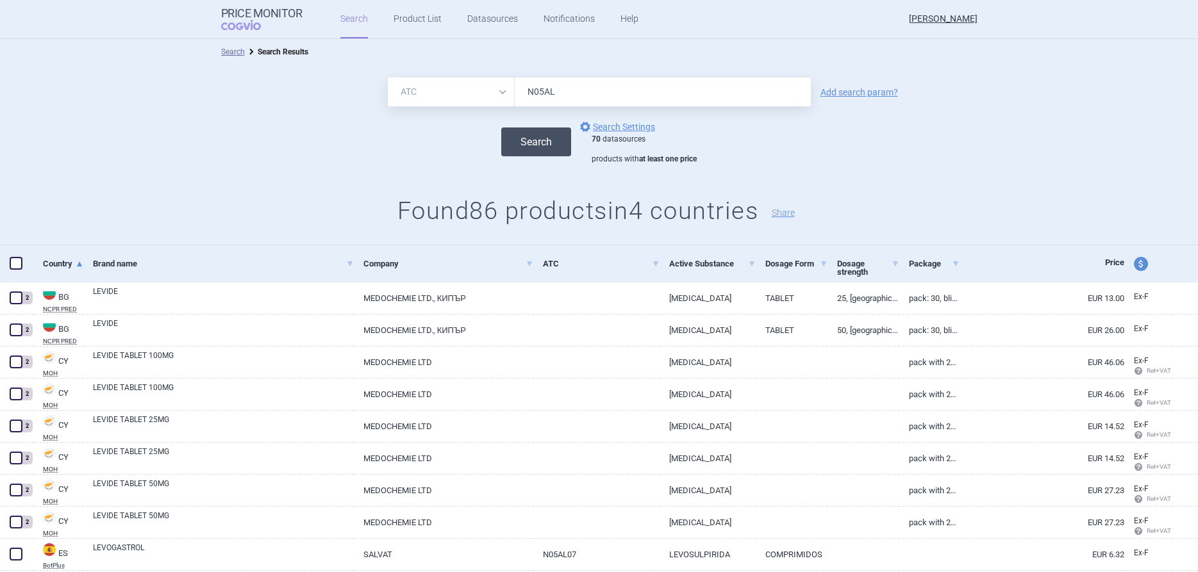
type input "N05AL"
click at [528, 138] on button "Search" at bounding box center [536, 142] width 70 height 29
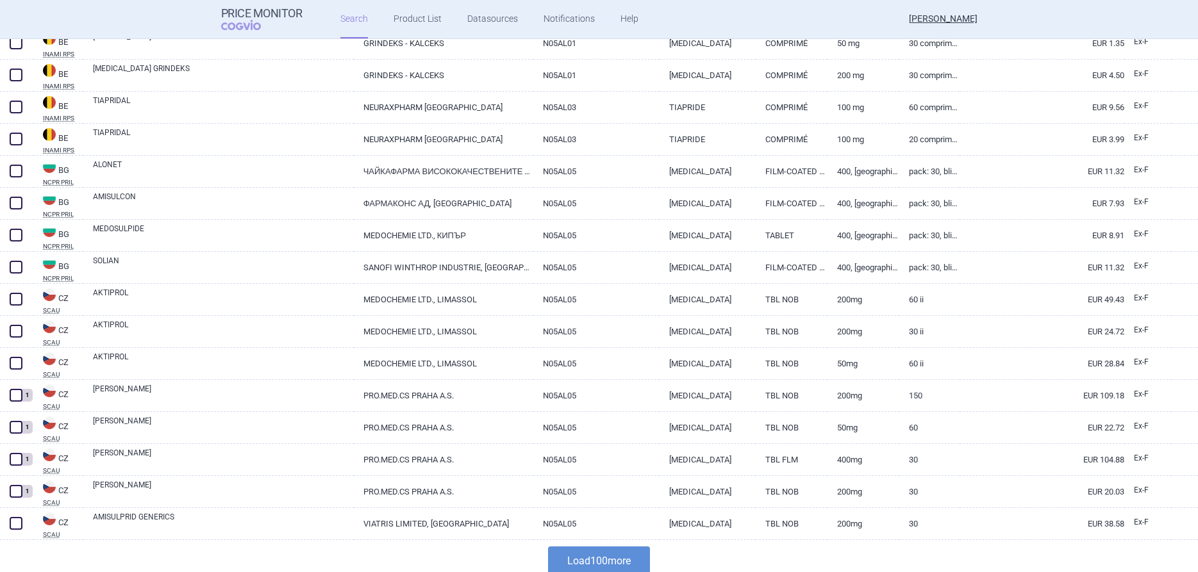
scroll to position [2957, 0]
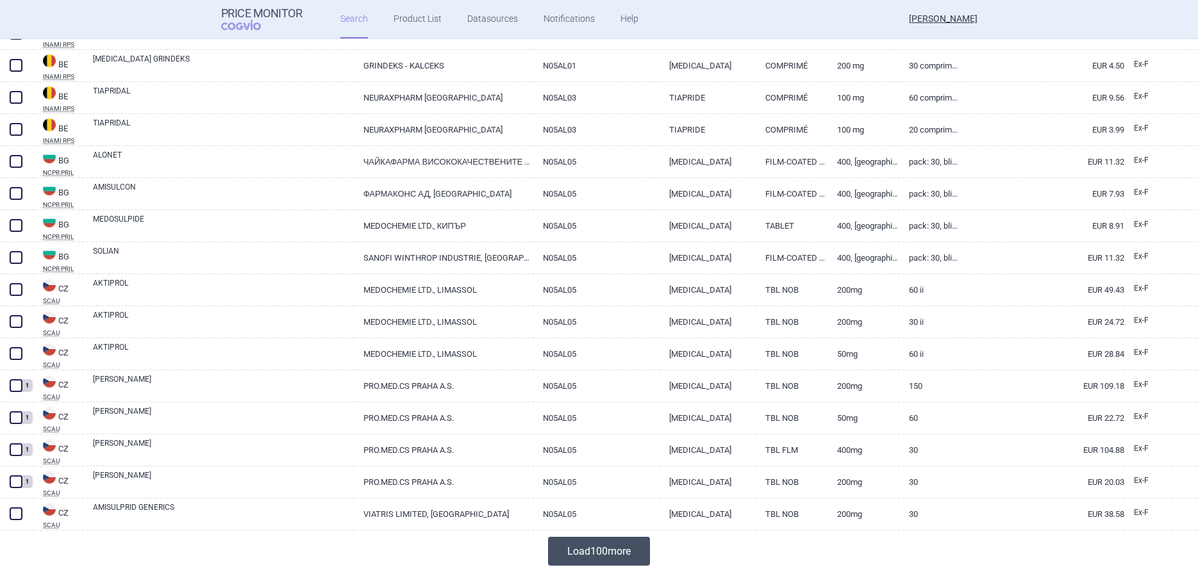
click at [617, 544] on button "Load 100 more" at bounding box center [599, 551] width 102 height 29
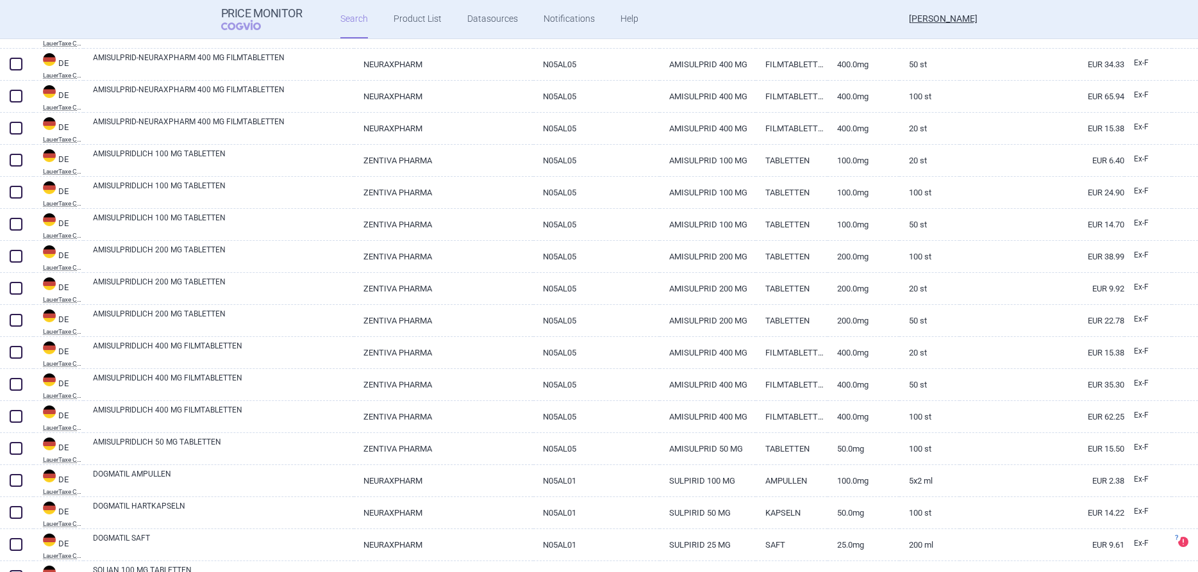
scroll to position [6163, 0]
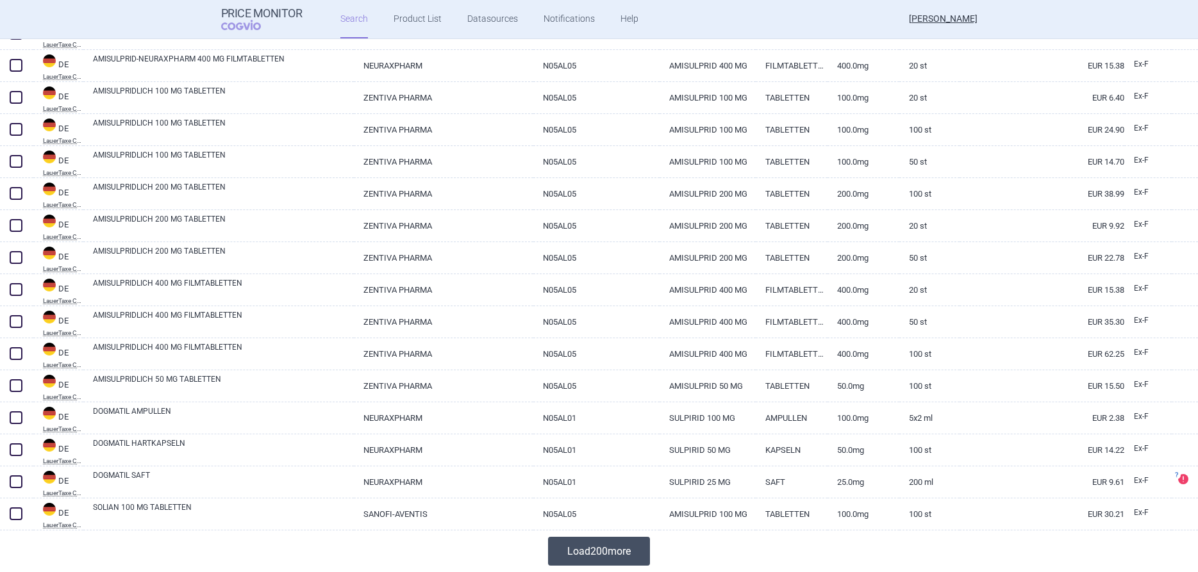
click at [583, 546] on button "Load 200 more" at bounding box center [599, 551] width 102 height 29
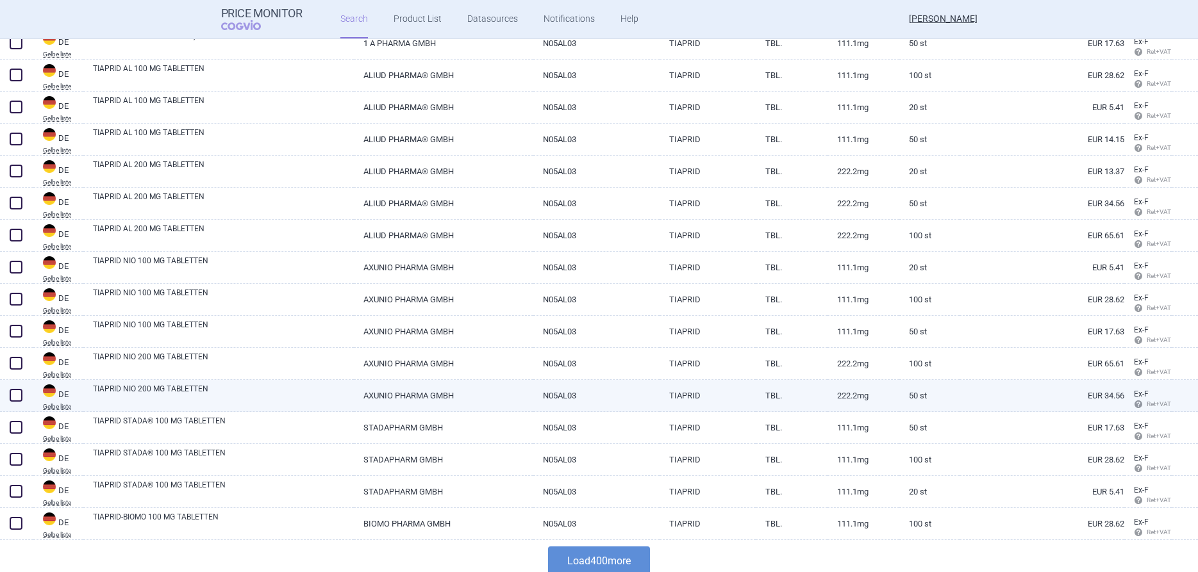
scroll to position [12574, 0]
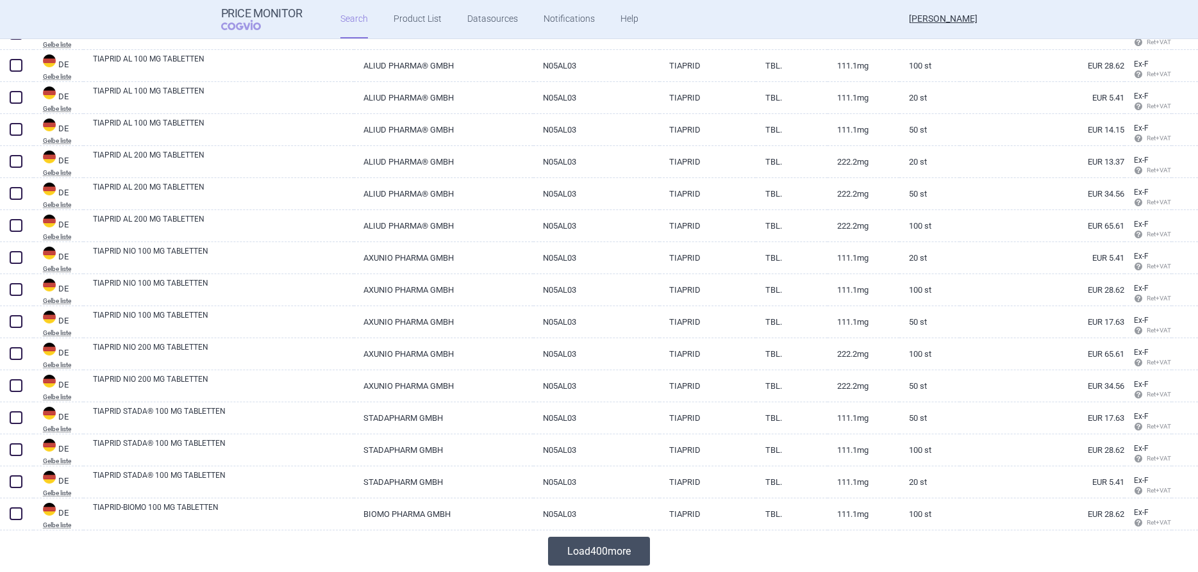
click at [599, 546] on button "Load 400 more" at bounding box center [599, 551] width 102 height 29
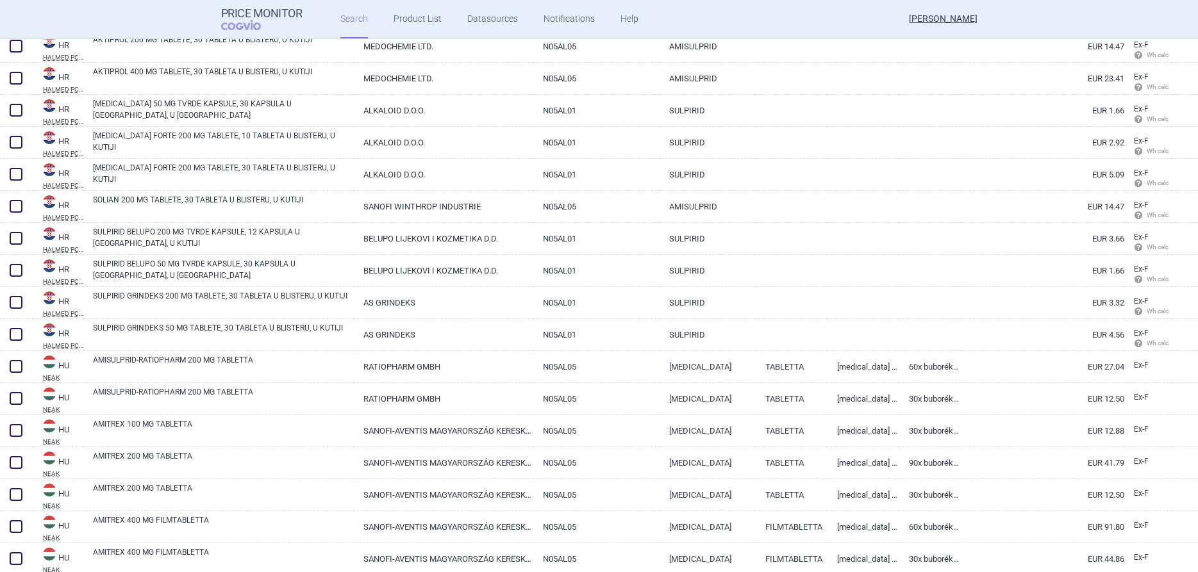
scroll to position [25386, 0]
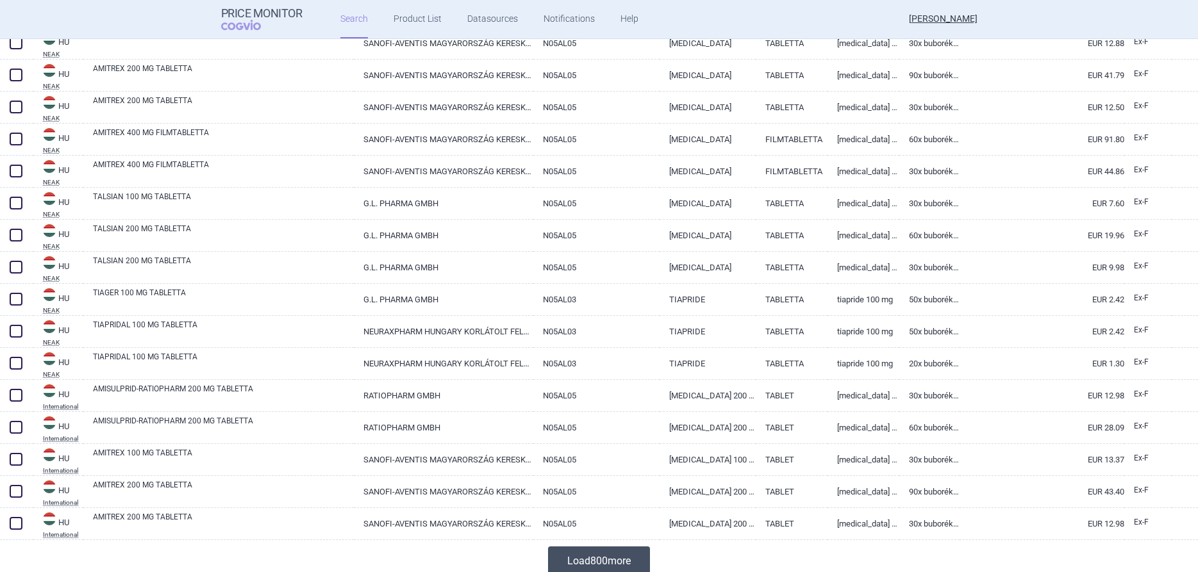
click at [605, 557] on button "Load 800 more" at bounding box center [599, 561] width 102 height 29
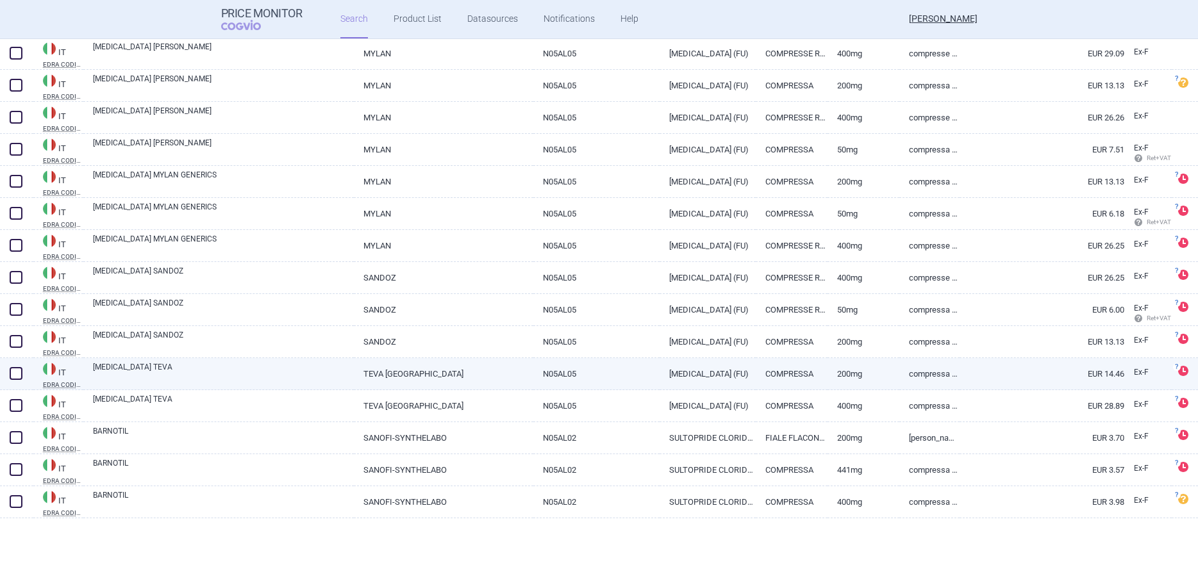
scroll to position [26564, 0]
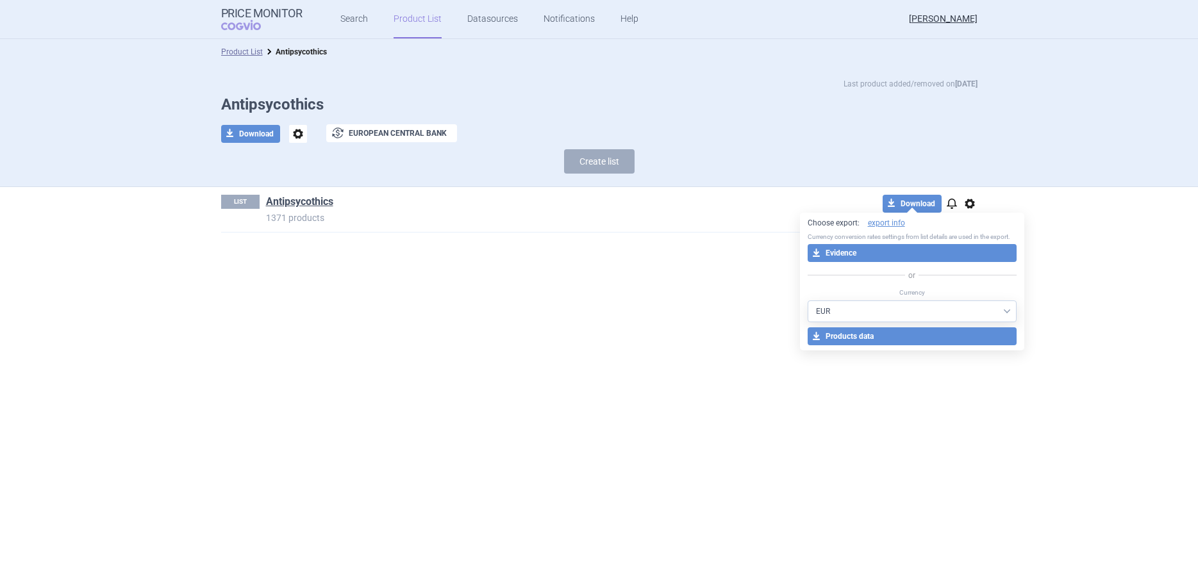
select select "EUR"
click at [886, 224] on link "export info" at bounding box center [886, 223] width 37 height 11
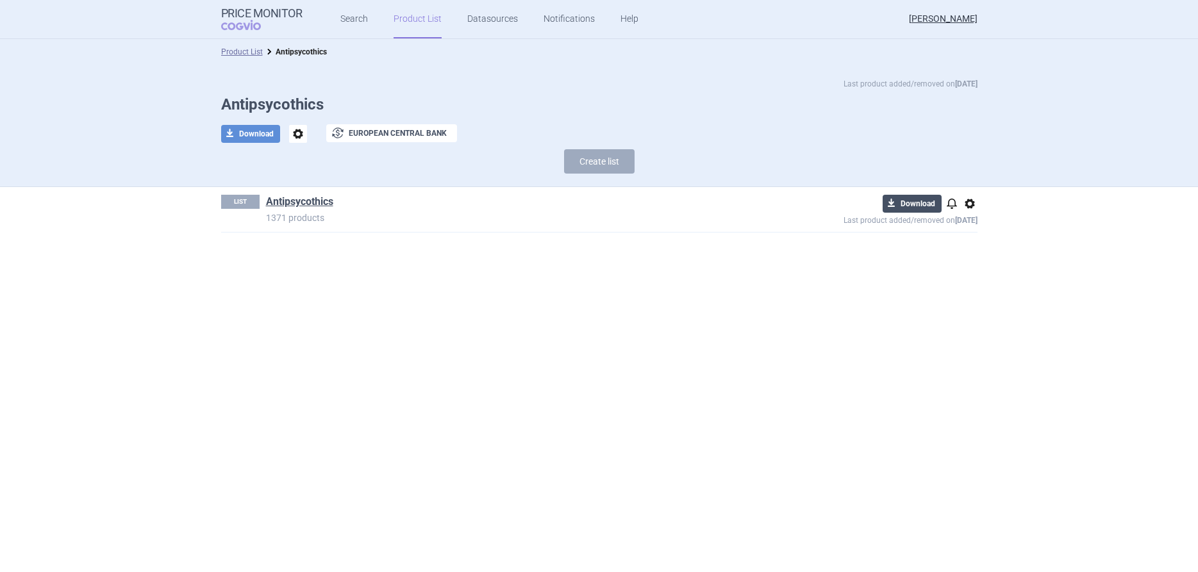
click at [906, 206] on button "download Download" at bounding box center [912, 204] width 59 height 18
select select "EUR"
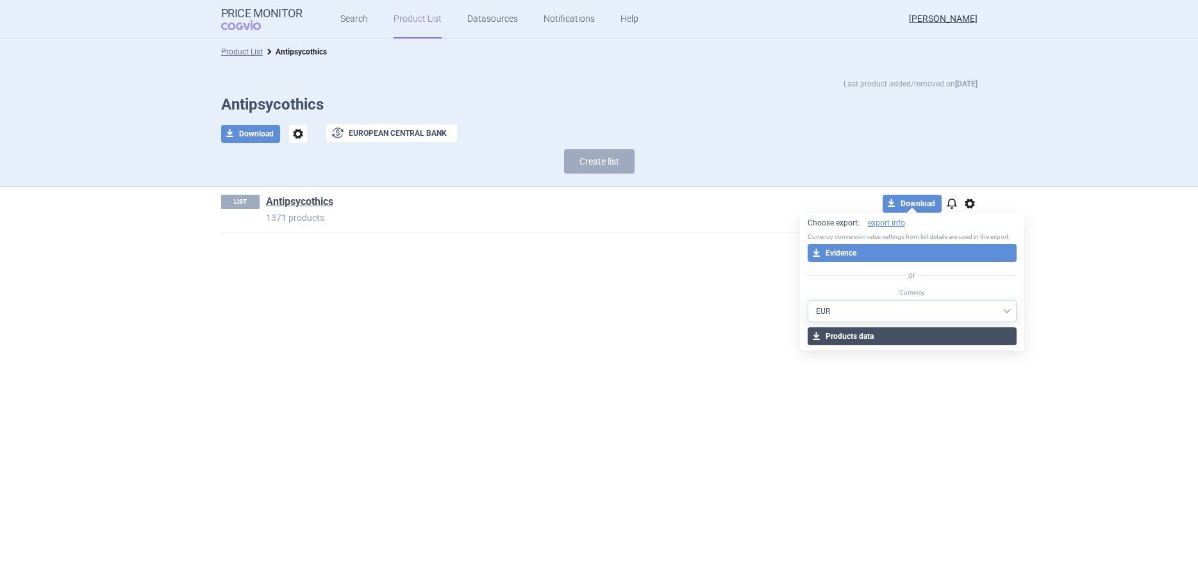
click at [860, 334] on button "download Products data" at bounding box center [913, 337] width 210 height 18
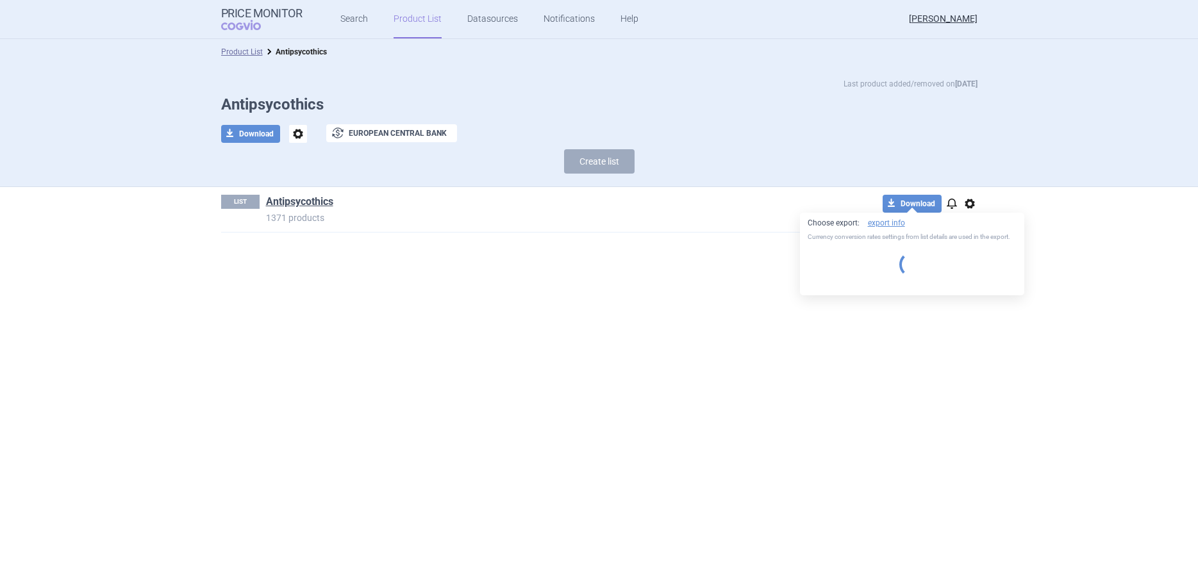
select select "EUR"
